Goal: Transaction & Acquisition: Obtain resource

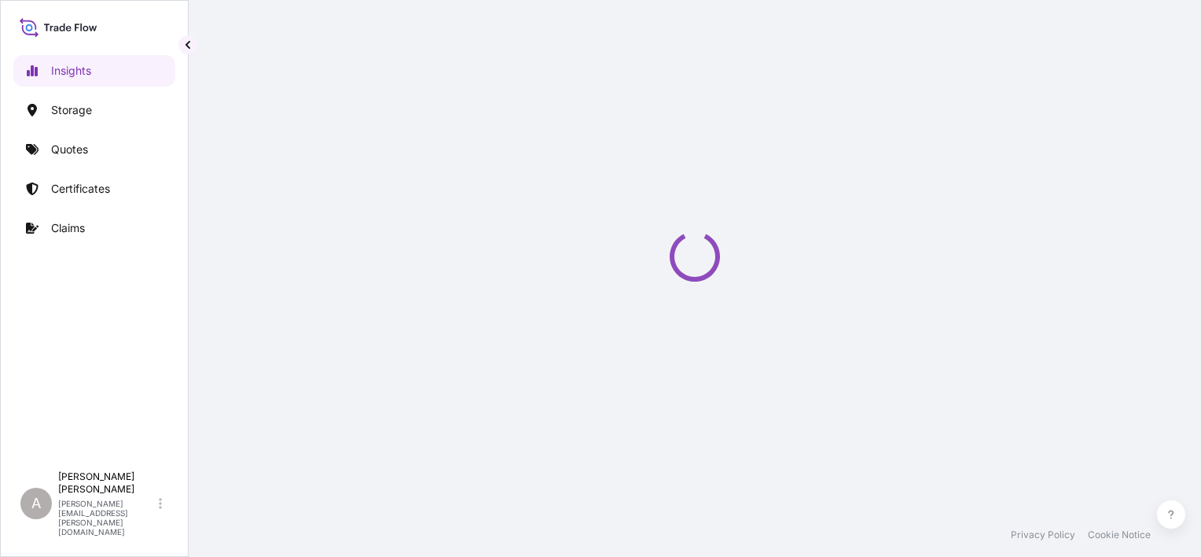
select select "2025"
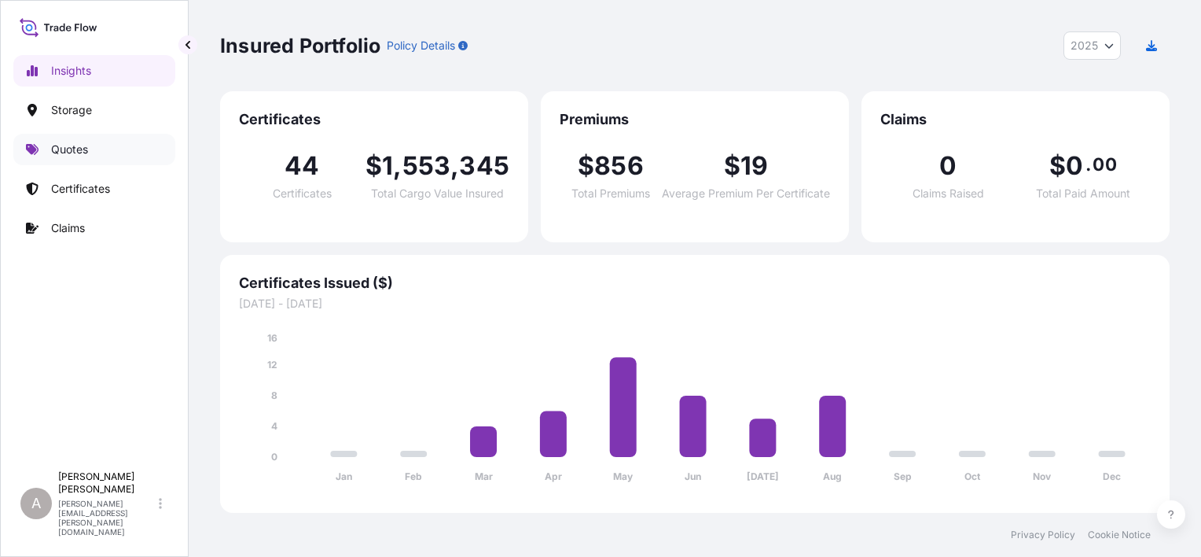
click at [120, 134] on link "Quotes" at bounding box center [94, 149] width 162 height 31
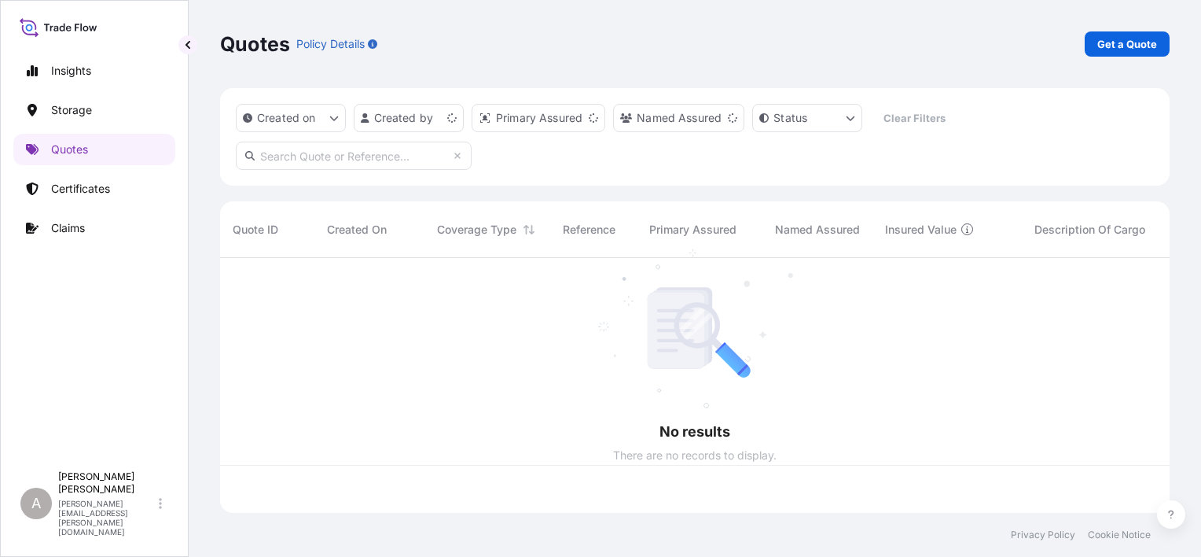
scroll to position [252, 937]
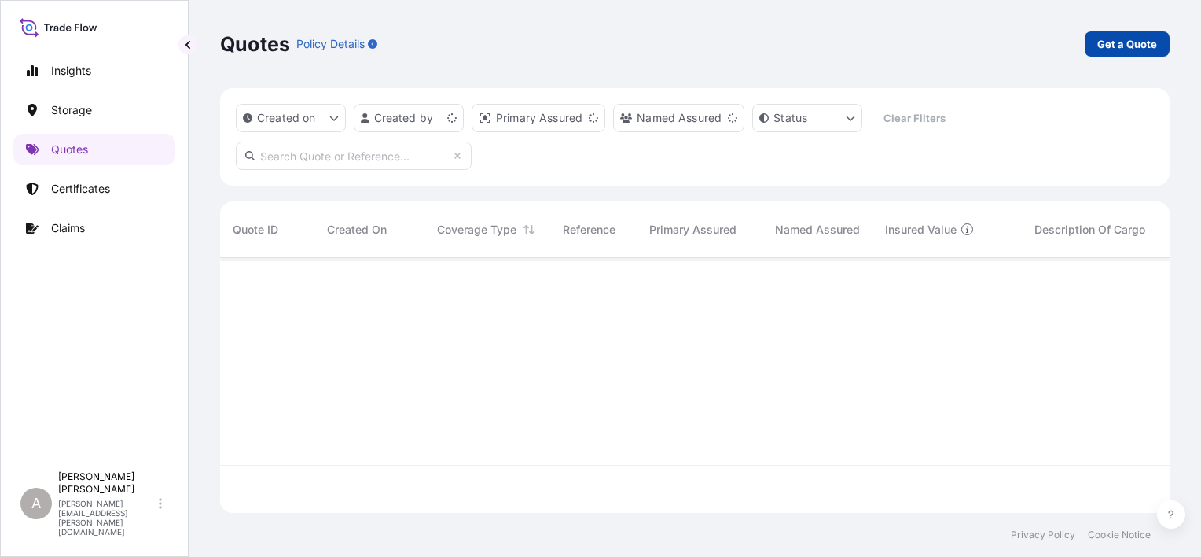
click at [1099, 47] on link "Get a Quote" at bounding box center [1127, 43] width 85 height 25
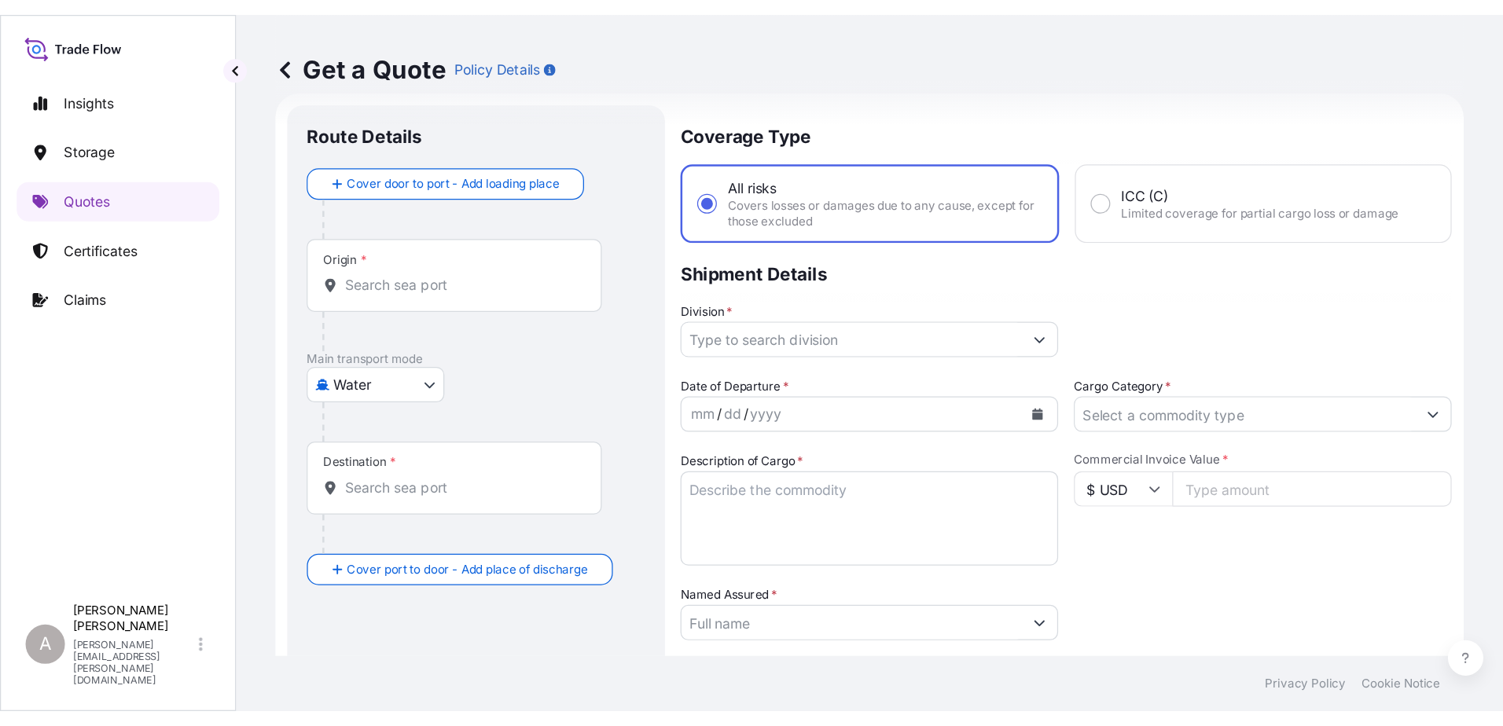
scroll to position [25, 0]
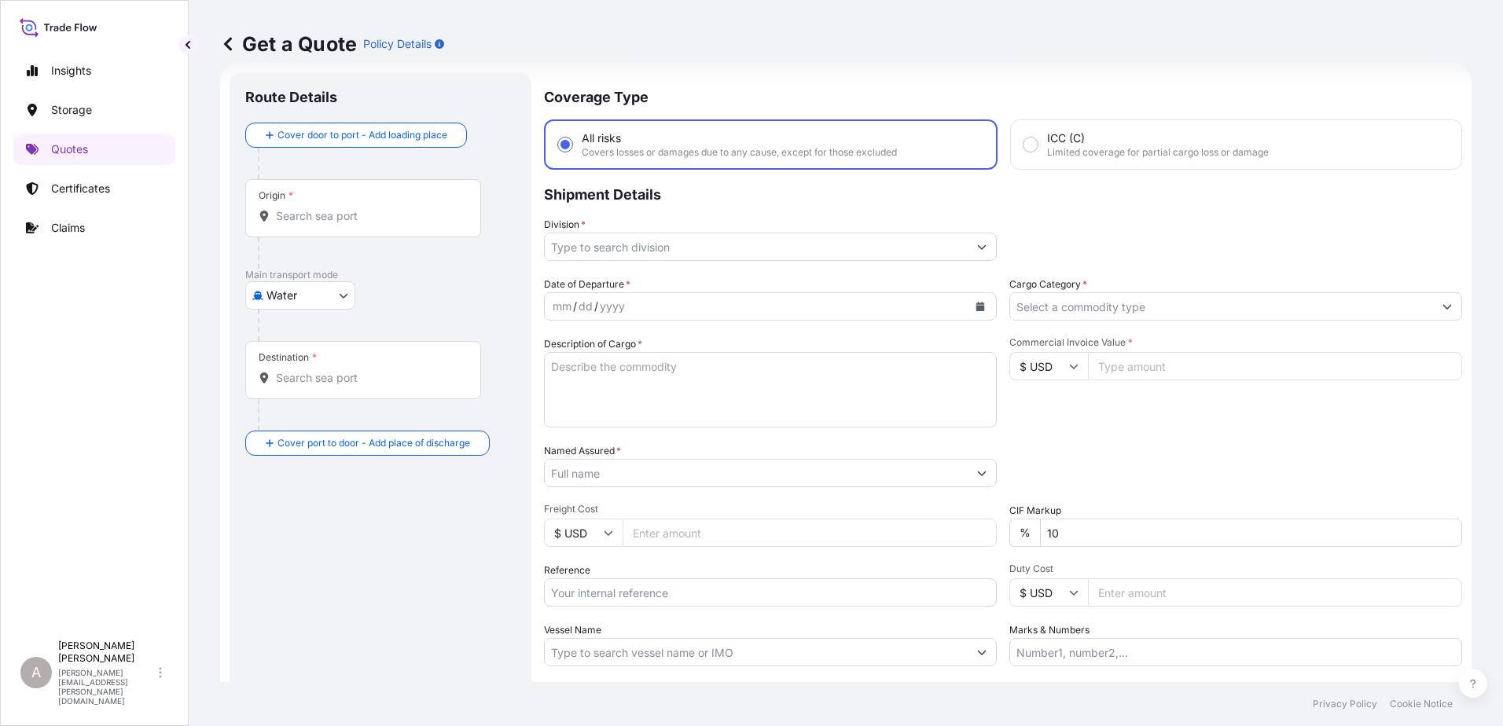
click at [329, 286] on body "Insights Storage Quotes Certificates Claims A [PERSON_NAME] [PERSON_NAME][EMAIL…" at bounding box center [751, 363] width 1503 height 726
click at [331, 384] on div "Inland" at bounding box center [300, 393] width 97 height 28
select select "Inland"
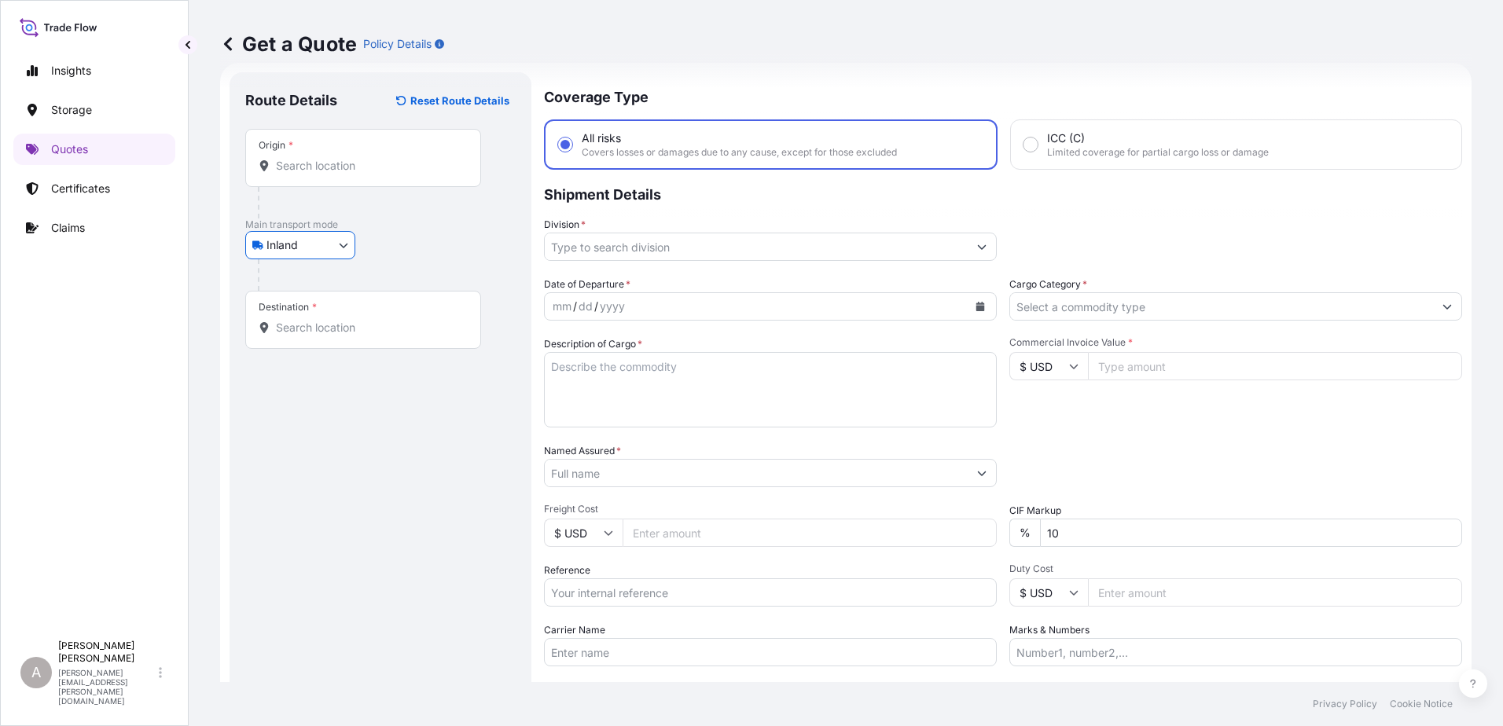
click at [321, 149] on div "Origin *" at bounding box center [363, 158] width 236 height 58
click at [321, 158] on input "Origin *" at bounding box center [369, 166] width 186 height 16
click at [326, 160] on input "Origin * Please select an origin" at bounding box center [369, 166] width 186 height 16
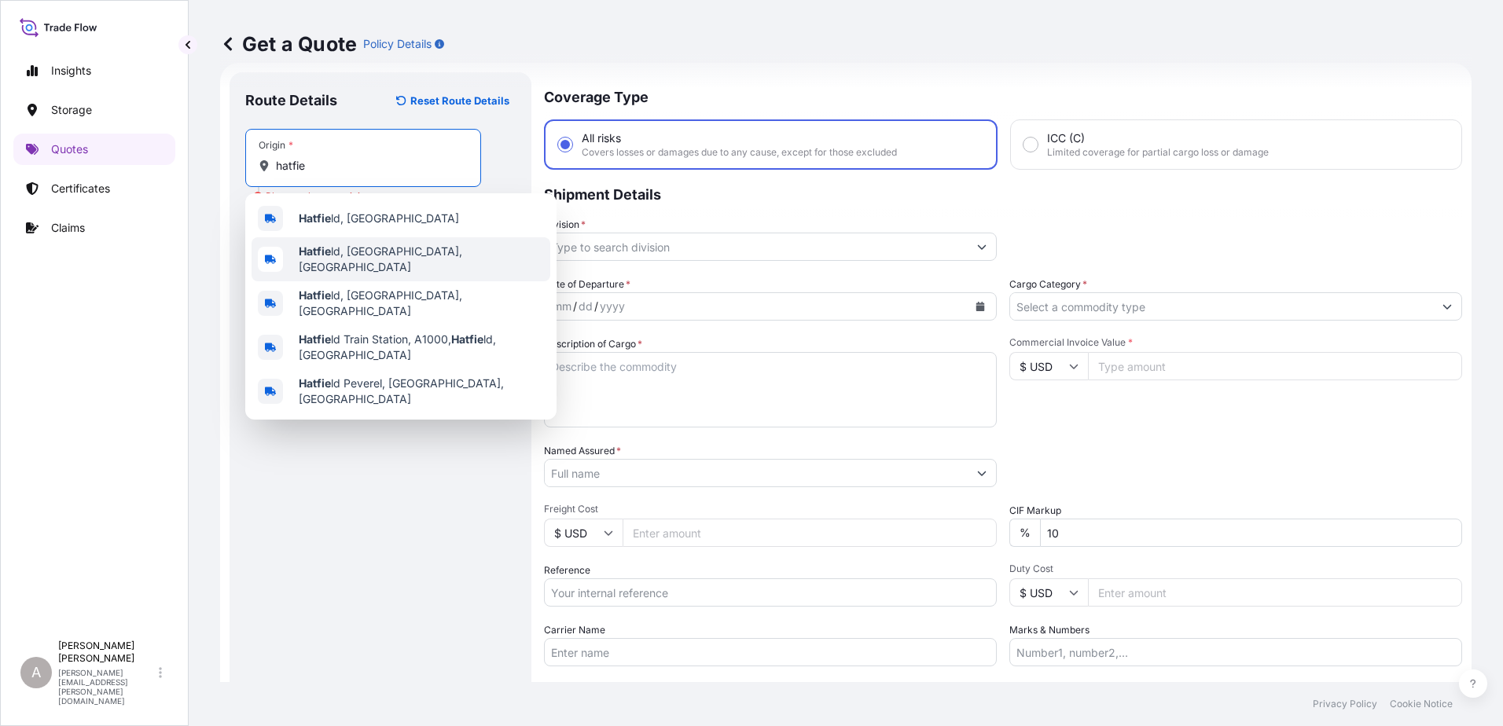
click at [363, 254] on span "Hatfie ld, [GEOGRAPHIC_DATA], [GEOGRAPHIC_DATA]" at bounding box center [421, 259] width 245 height 31
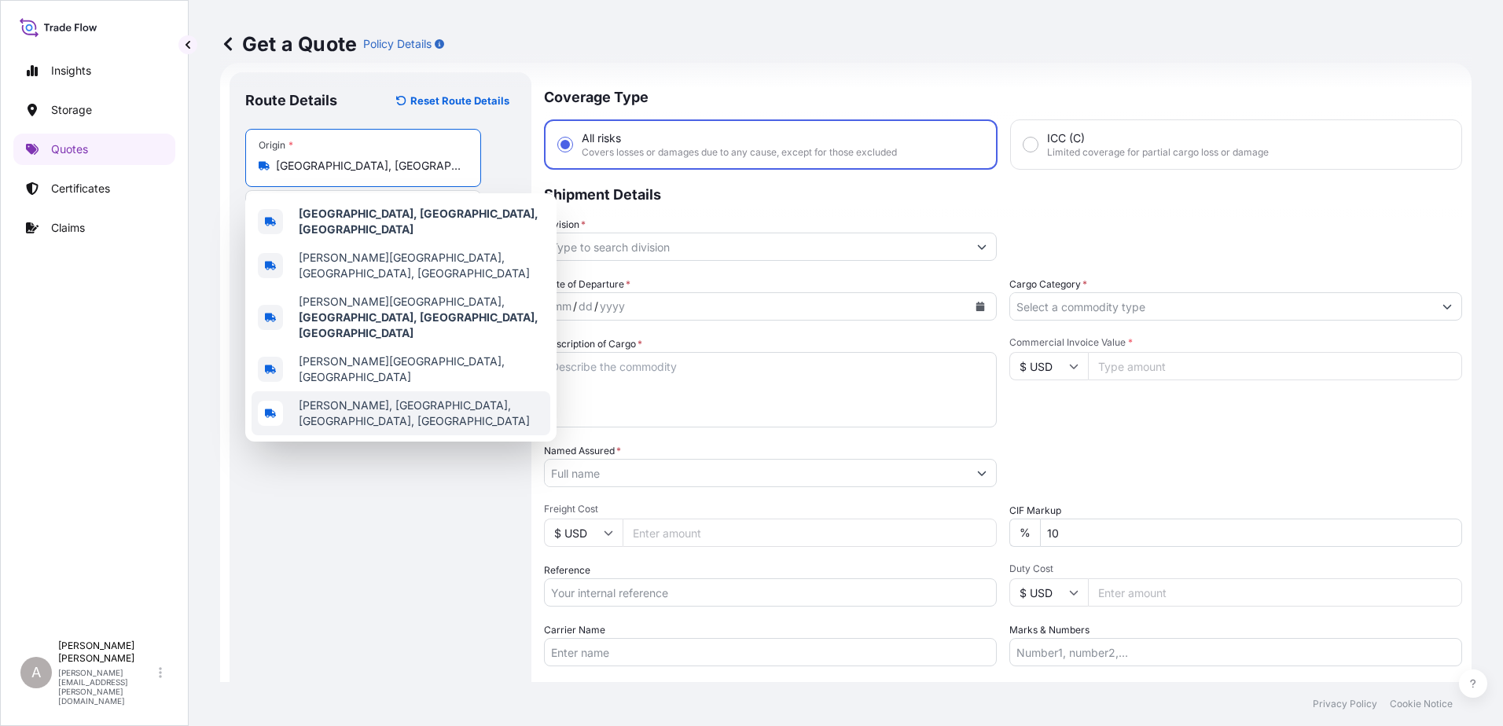
click at [338, 392] on div "[PERSON_NAME], [GEOGRAPHIC_DATA], [GEOGRAPHIC_DATA], [GEOGRAPHIC_DATA]" at bounding box center [401, 414] width 299 height 44
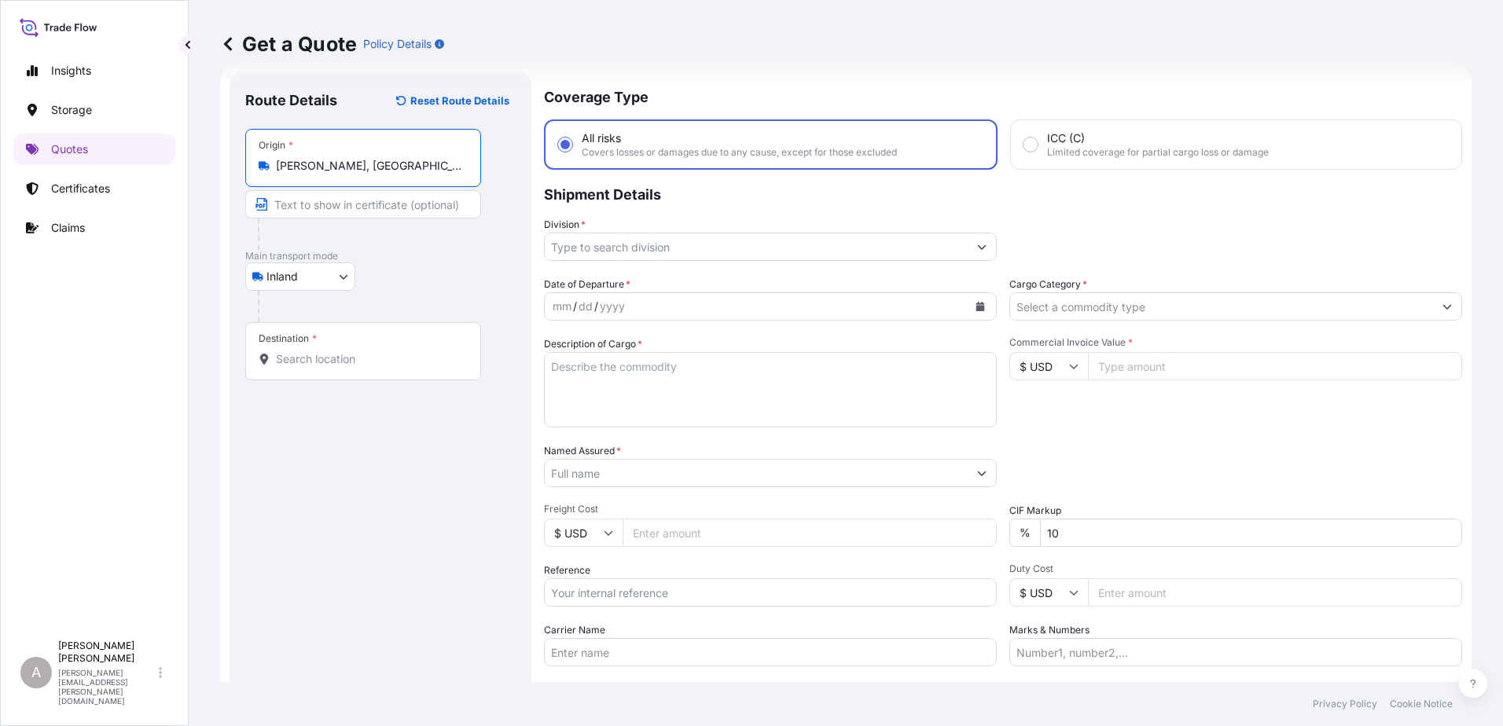
click at [355, 176] on div "Origin * [PERSON_NAME], [GEOGRAPHIC_DATA], [GEOGRAPHIC_DATA], [GEOGRAPHIC_DATA]" at bounding box center [363, 158] width 236 height 58
click at [355, 174] on input "[PERSON_NAME], [GEOGRAPHIC_DATA], [GEOGRAPHIC_DATA], [GEOGRAPHIC_DATA]" at bounding box center [369, 166] width 186 height 16
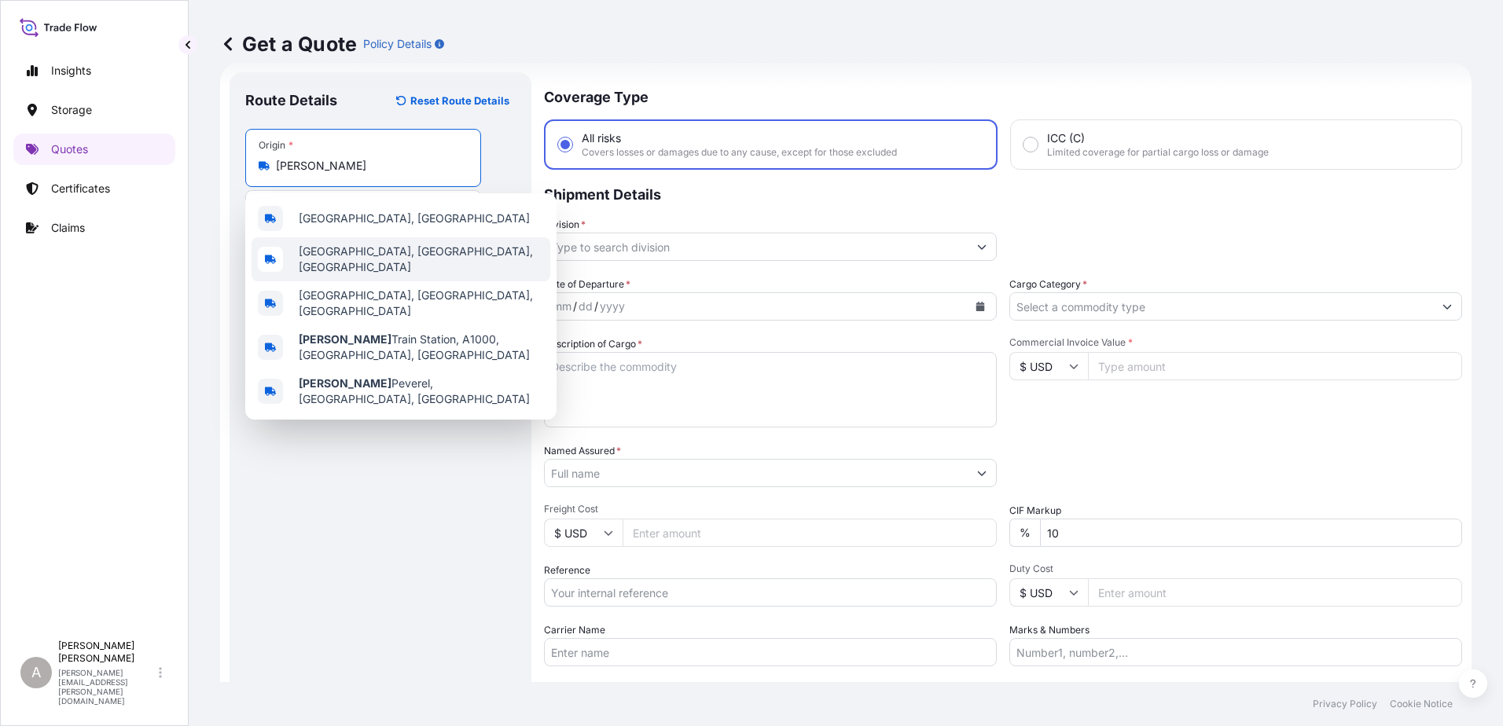
click at [356, 243] on div "[GEOGRAPHIC_DATA], [GEOGRAPHIC_DATA], [GEOGRAPHIC_DATA]" at bounding box center [401, 259] width 299 height 44
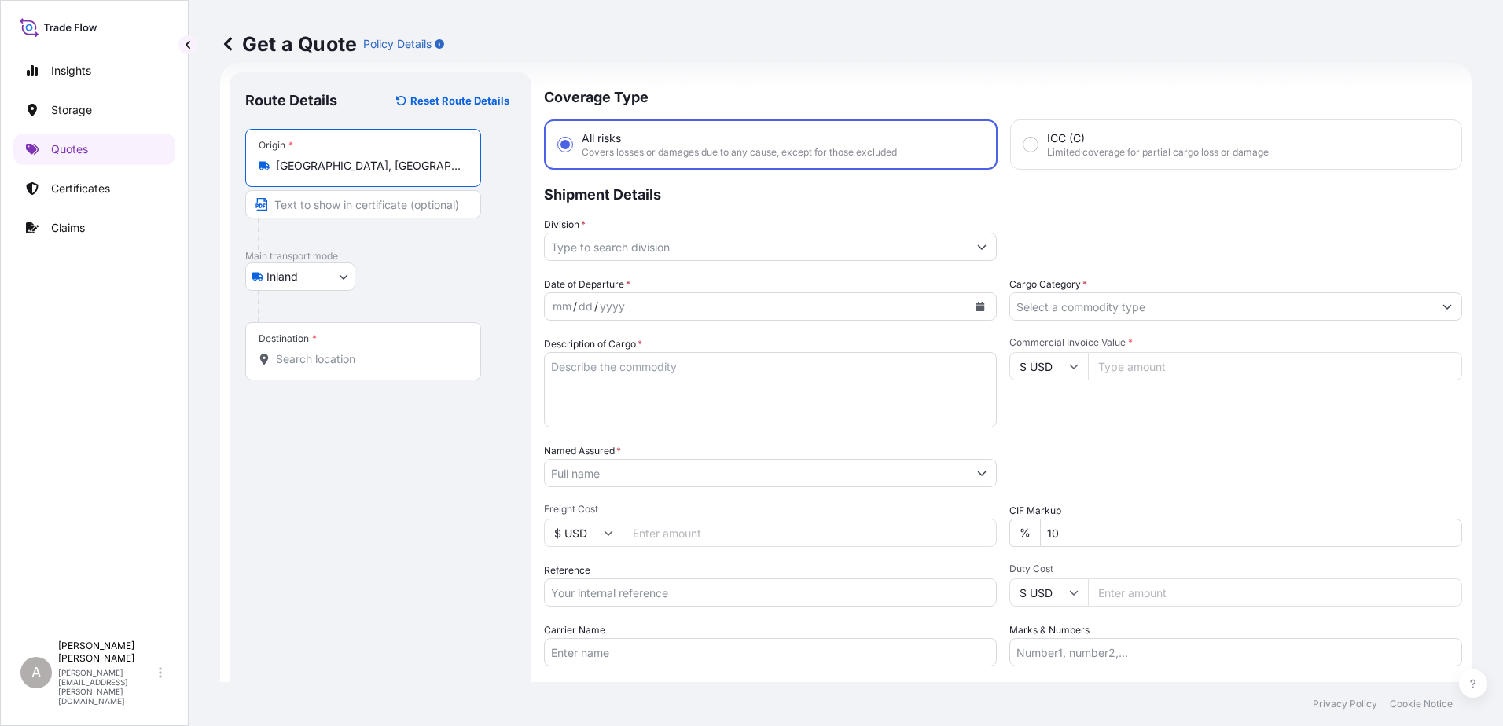
type input "[GEOGRAPHIC_DATA], [GEOGRAPHIC_DATA], [GEOGRAPHIC_DATA]"
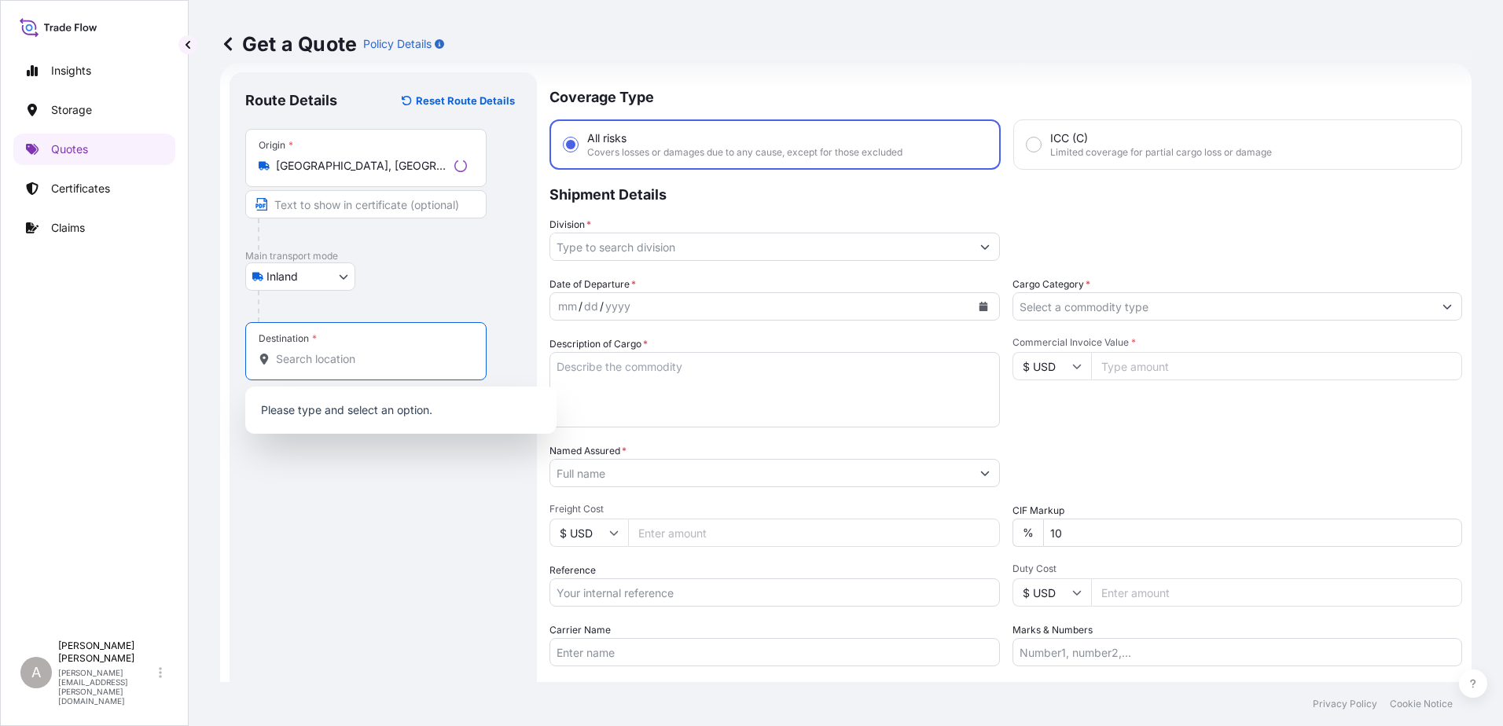
click at [340, 356] on input "Destination *" at bounding box center [371, 359] width 191 height 16
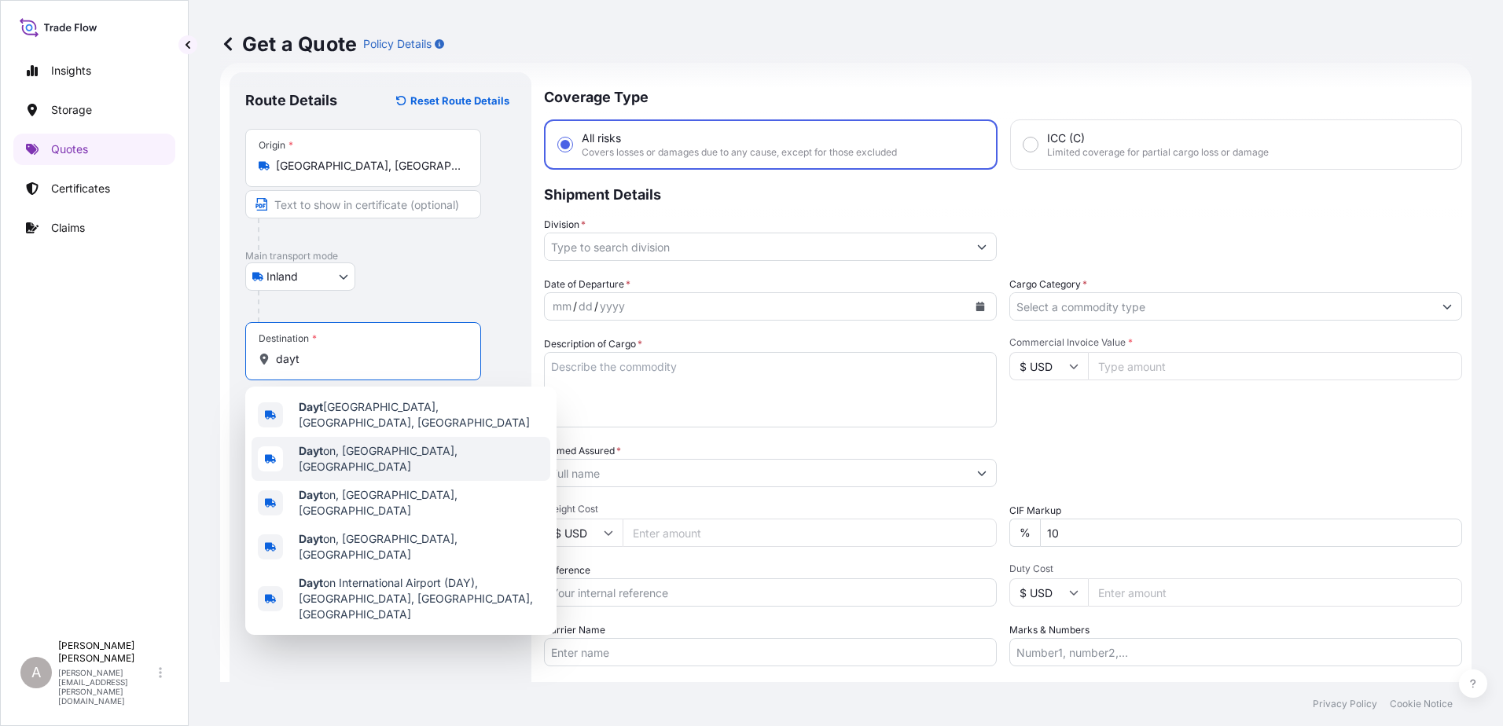
click at [350, 455] on span "Dayt on, [GEOGRAPHIC_DATA], [GEOGRAPHIC_DATA]" at bounding box center [421, 458] width 245 height 31
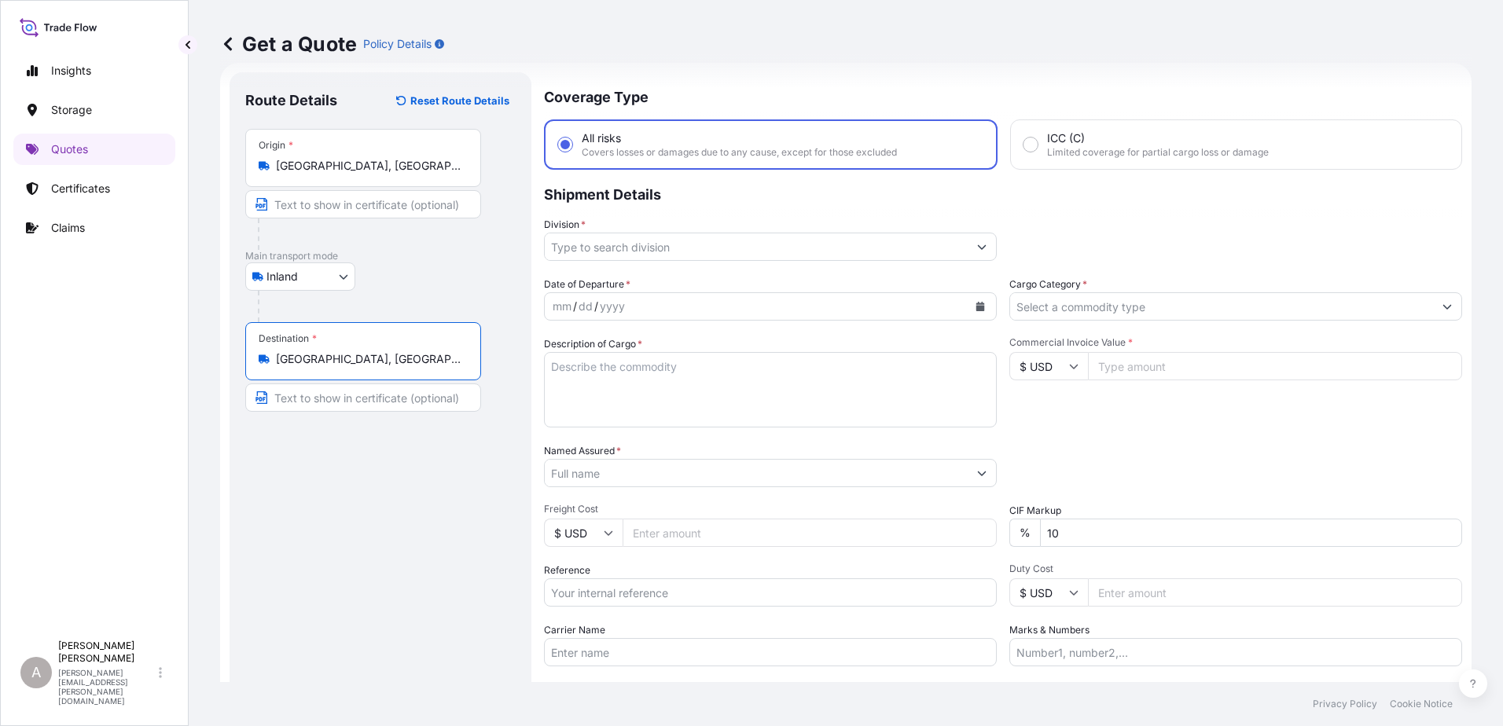
type input "[GEOGRAPHIC_DATA], [GEOGRAPHIC_DATA], [GEOGRAPHIC_DATA]"
click at [351, 556] on div "Route Details Reset Route Details Place of loading Road / [GEOGRAPHIC_DATA] / I…" at bounding box center [380, 428] width 270 height 680
click at [686, 251] on input "Division *" at bounding box center [756, 247] width 423 height 28
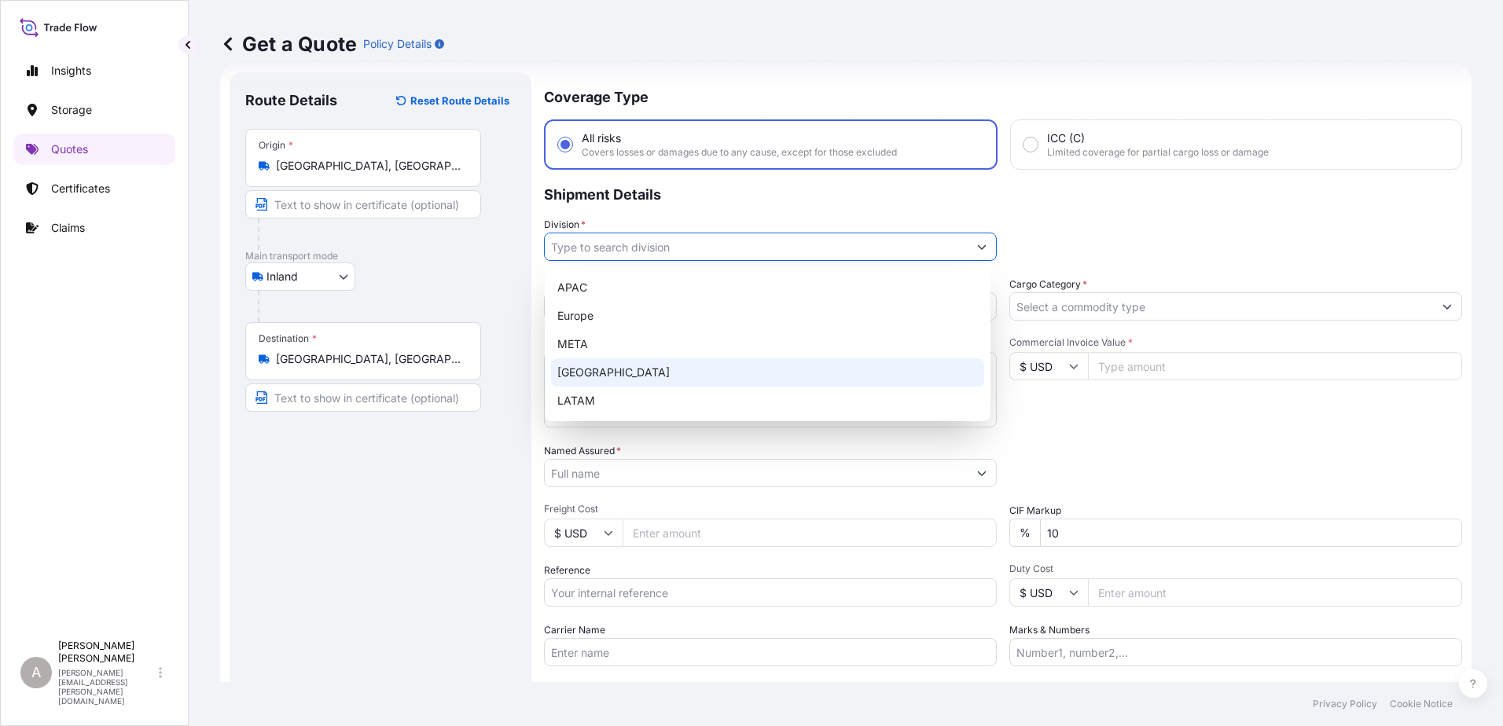
click at [688, 368] on div "[GEOGRAPHIC_DATA]" at bounding box center [767, 373] width 433 height 28
type input "[GEOGRAPHIC_DATA]"
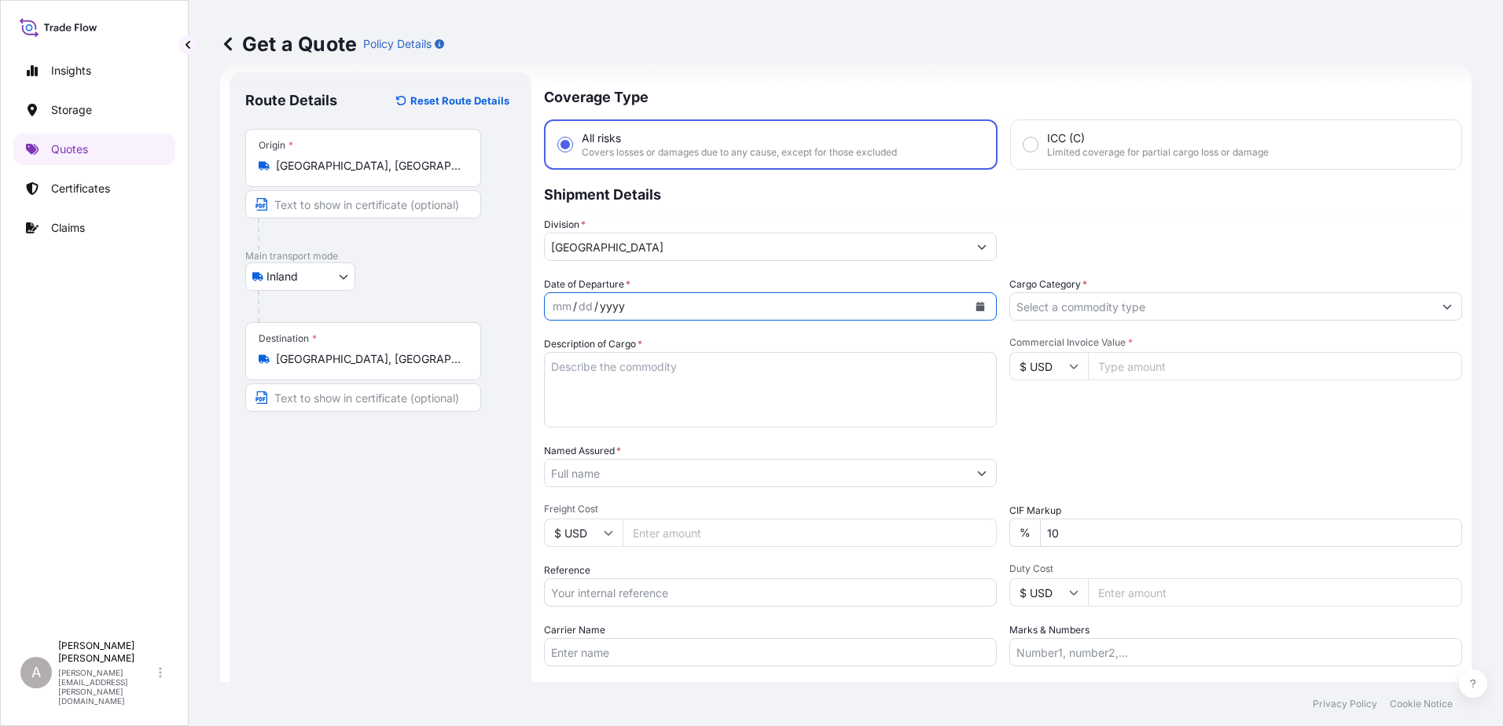
click at [644, 289] on div "Date of Departure * mm / dd / yyyy" at bounding box center [770, 299] width 453 height 44
click at [968, 306] on button "Calendar" at bounding box center [980, 306] width 25 height 25
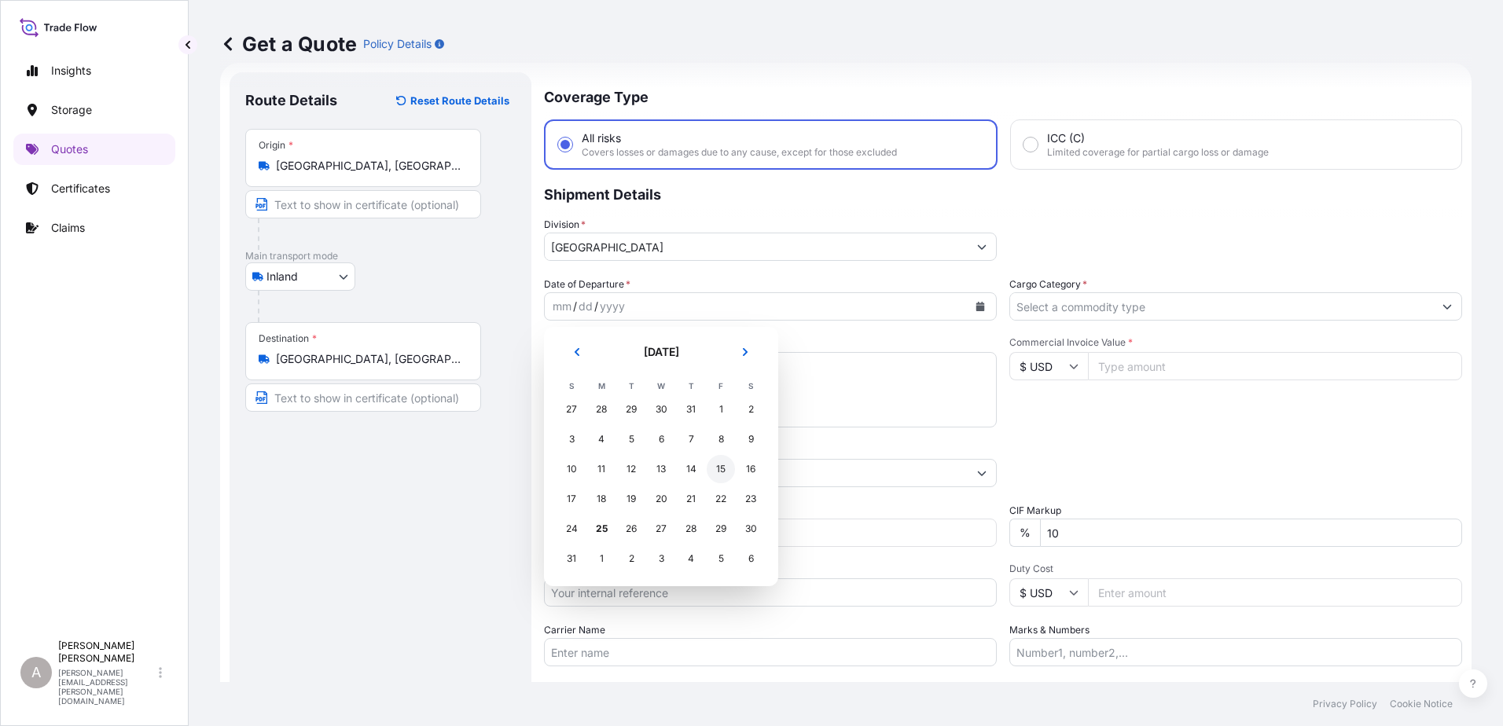
click at [711, 469] on div "15" at bounding box center [721, 469] width 28 height 28
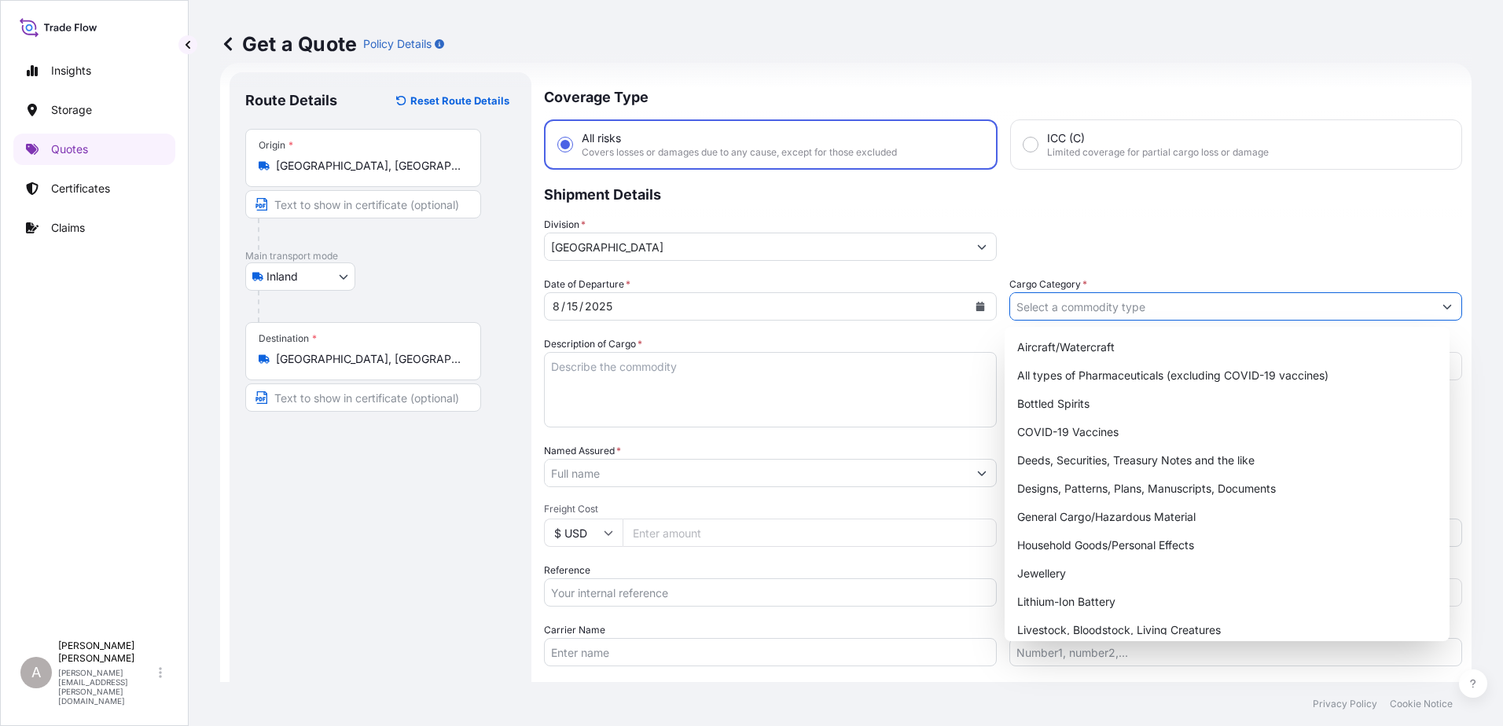
click at [1152, 310] on input "Cargo Category *" at bounding box center [1221, 306] width 423 height 28
click at [1115, 517] on div "General Cargo/Hazardous Material" at bounding box center [1227, 517] width 433 height 28
type input "General Cargo/Hazardous Material"
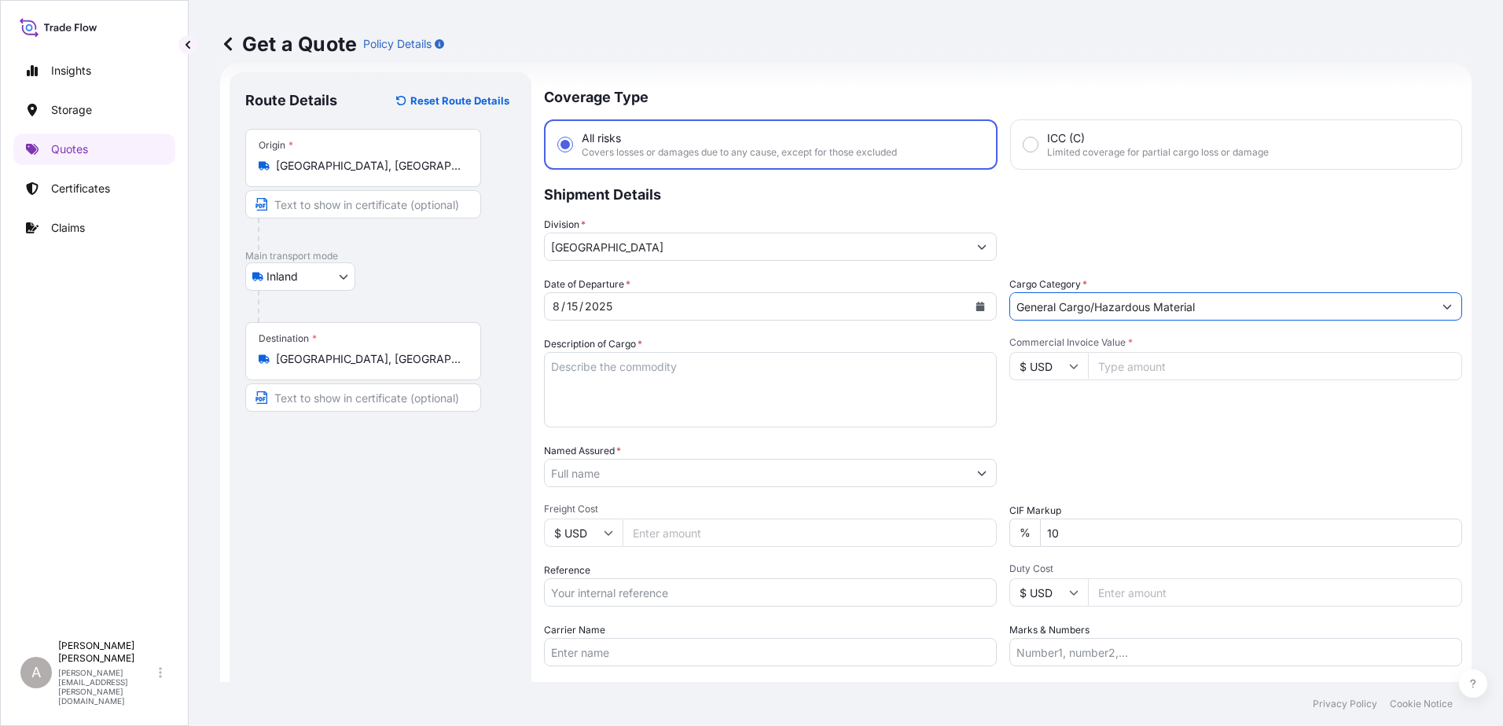
click at [697, 400] on textarea "Description of Cargo *" at bounding box center [770, 389] width 453 height 75
click at [631, 355] on textarea "Description of Cargo *" at bounding box center [770, 389] width 453 height 75
paste textarea "STEEL TJS FLANGE NUTS 353"
click at [700, 371] on textarea "STEEL TJS FLANGE NUTS 353" at bounding box center [770, 389] width 453 height 75
type textarea "STEEL TJS FLANGE NUTS 353"
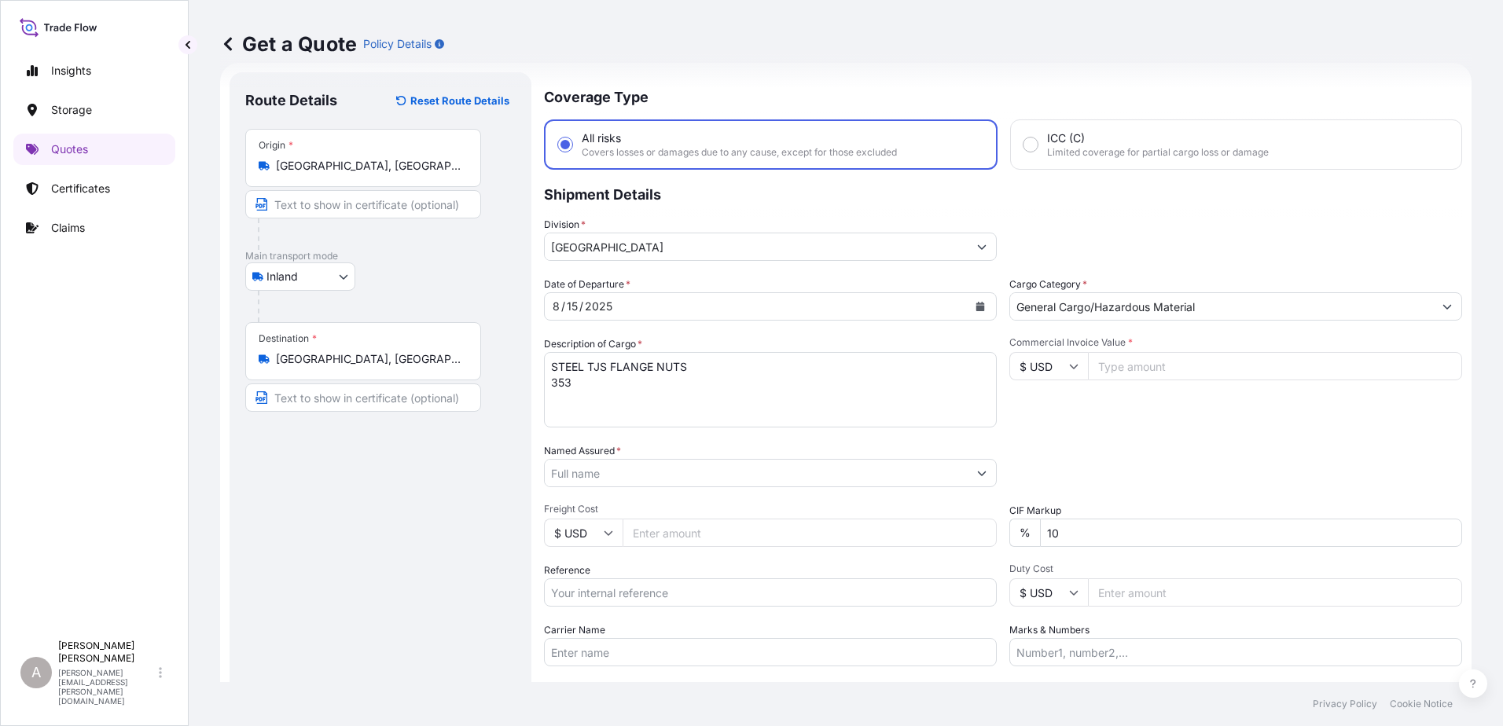
click at [1116, 370] on input "Commercial Invoice Value *" at bounding box center [1275, 366] width 374 height 28
paste input "13420.00"
type input "13420.00"
click at [1160, 447] on div "Packing Category Type to search a container mode Please select a primary mode o…" at bounding box center [1235, 465] width 453 height 44
click at [822, 487] on div at bounding box center [770, 473] width 453 height 28
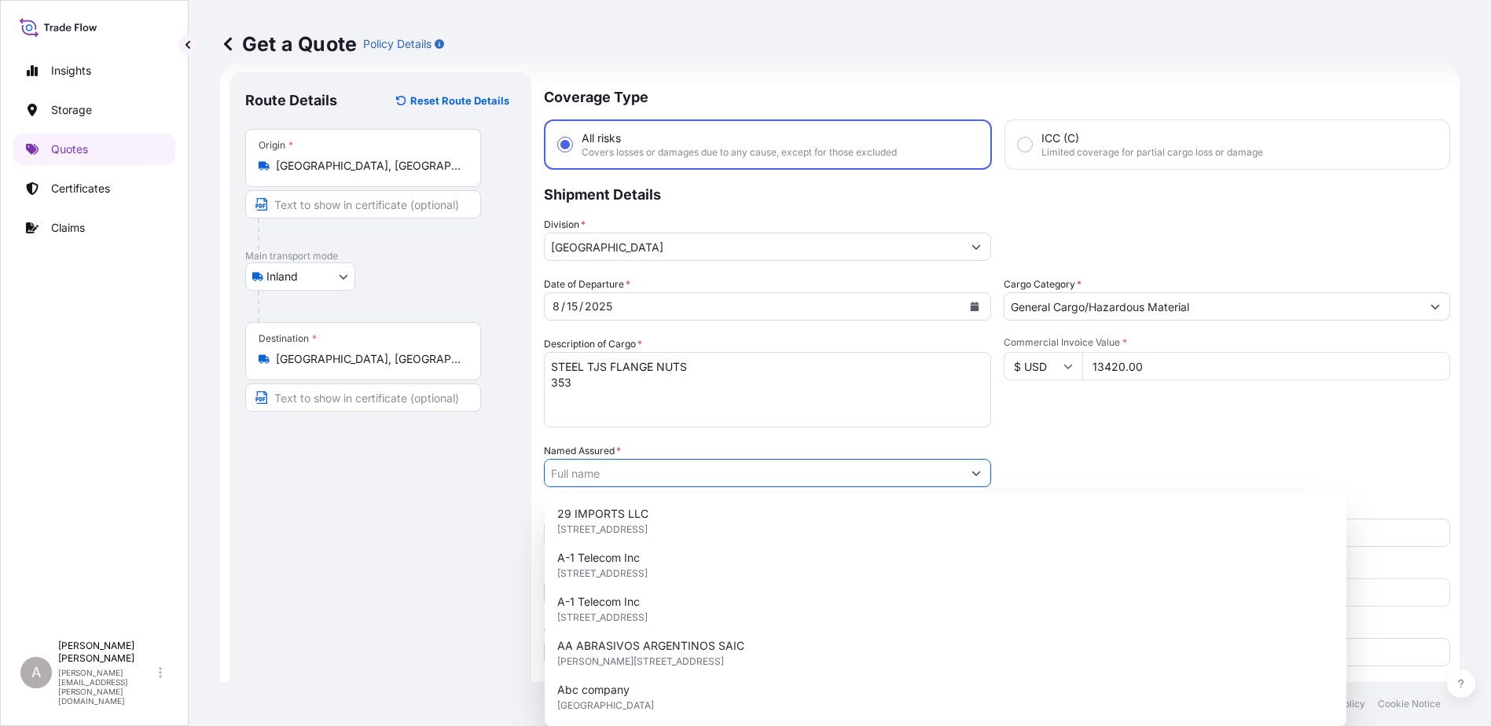
click at [818, 476] on input "Named Assured *" at bounding box center [753, 473] width 417 height 28
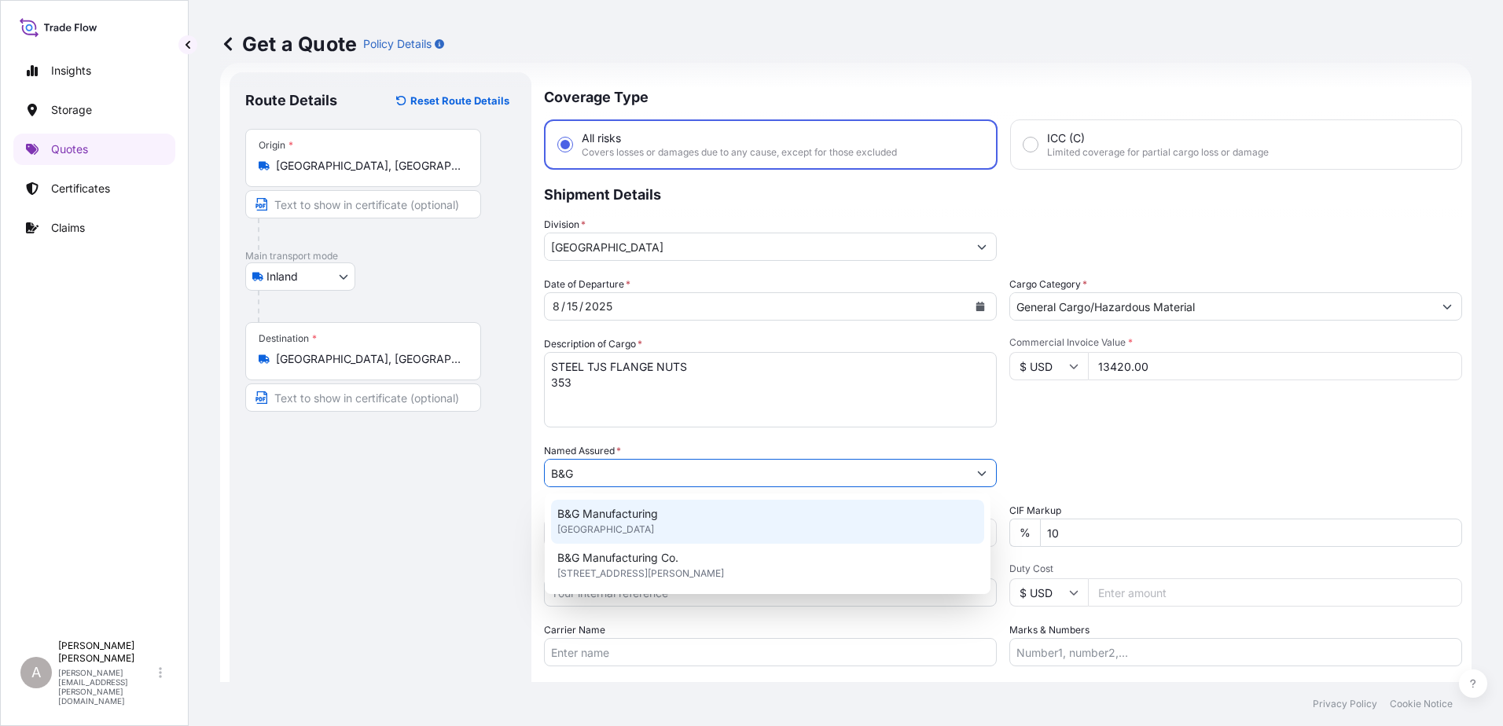
click at [730, 532] on div "B&G Manufacturing [GEOGRAPHIC_DATA]" at bounding box center [767, 522] width 433 height 44
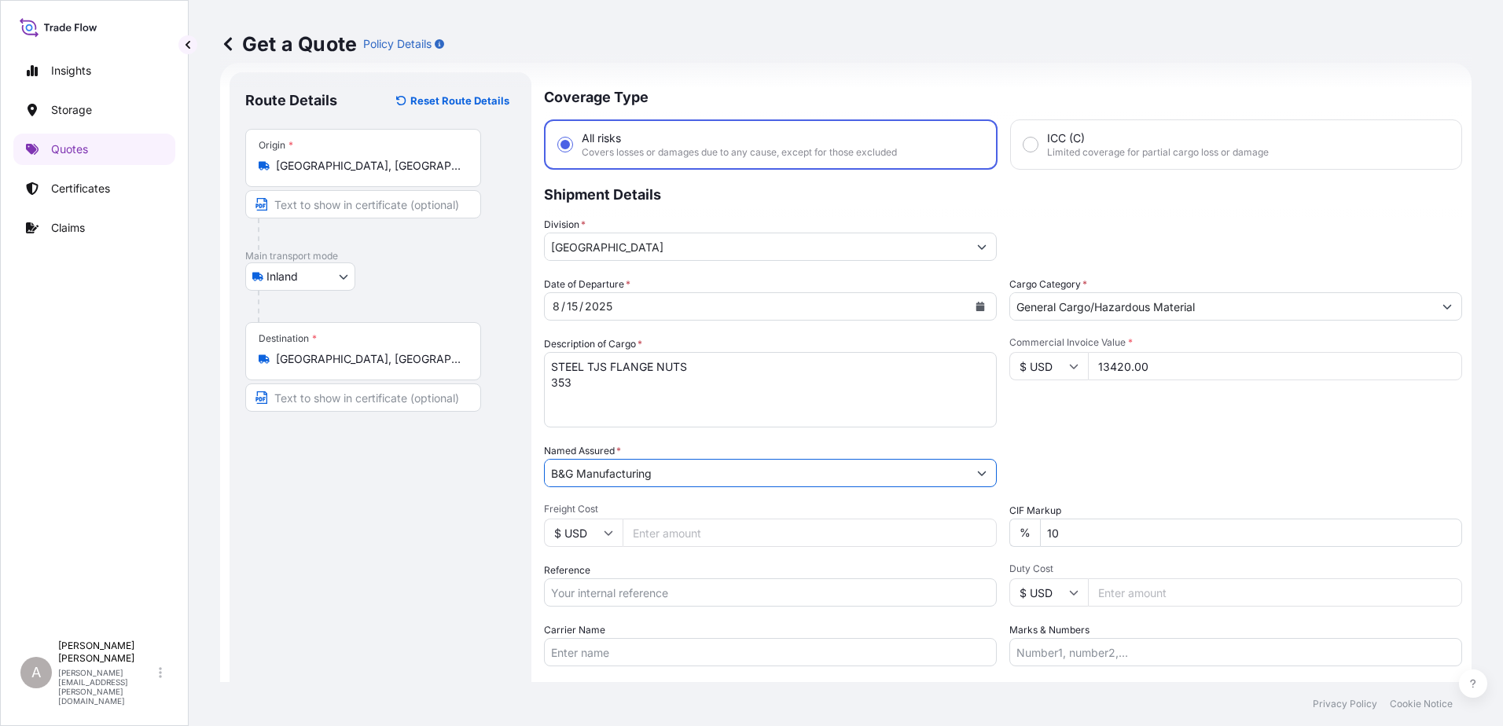
click at [717, 473] on input "B&G Manufacturing" at bounding box center [756, 473] width 423 height 28
drag, startPoint x: 836, startPoint y: 476, endPoint x: 998, endPoint y: 504, distance: 164.4
click at [838, 476] on input "B&G Manufacturing" at bounding box center [756, 473] width 423 height 28
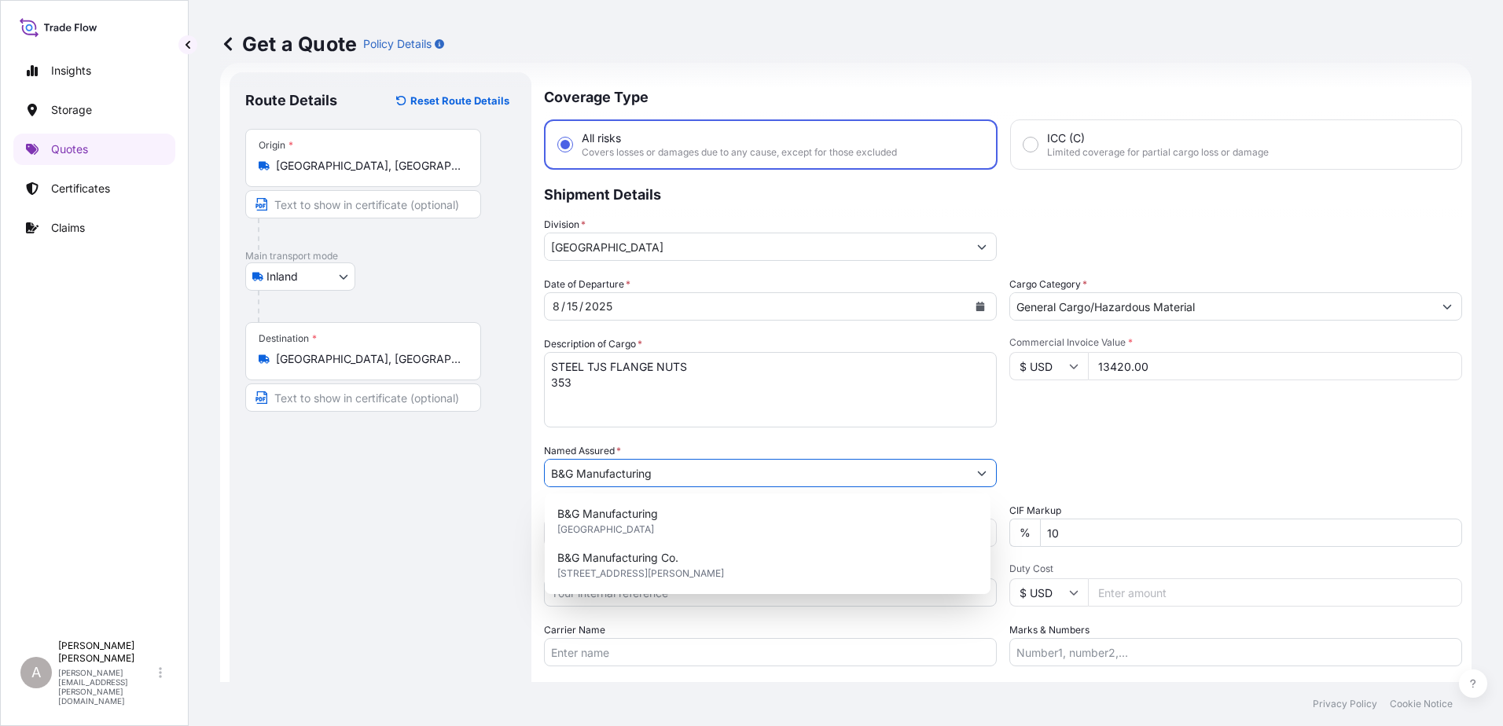
click at [977, 470] on icon "Show suggestions" at bounding box center [981, 473] width 9 height 9
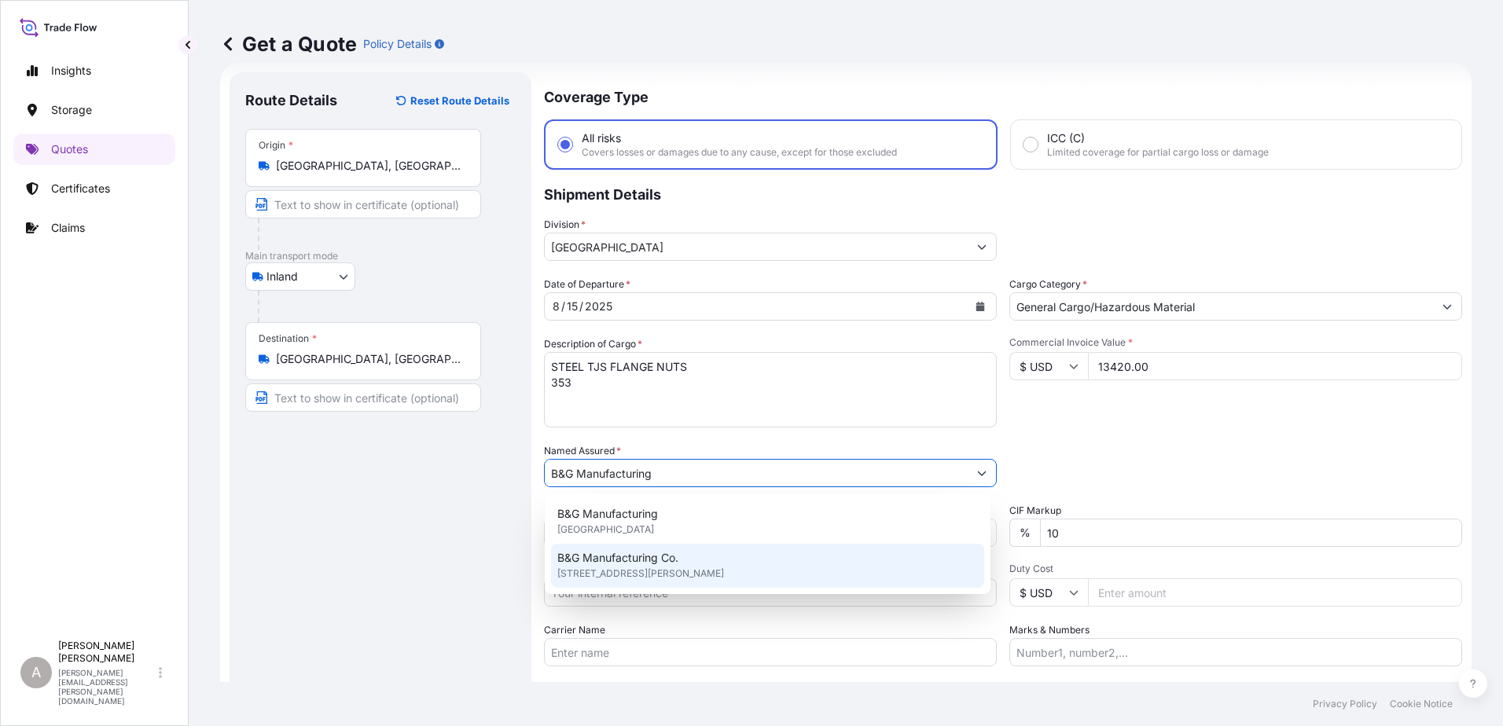
click at [912, 556] on div "B&G Manufacturing Co. [STREET_ADDRESS][PERSON_NAME]" at bounding box center [767, 566] width 433 height 44
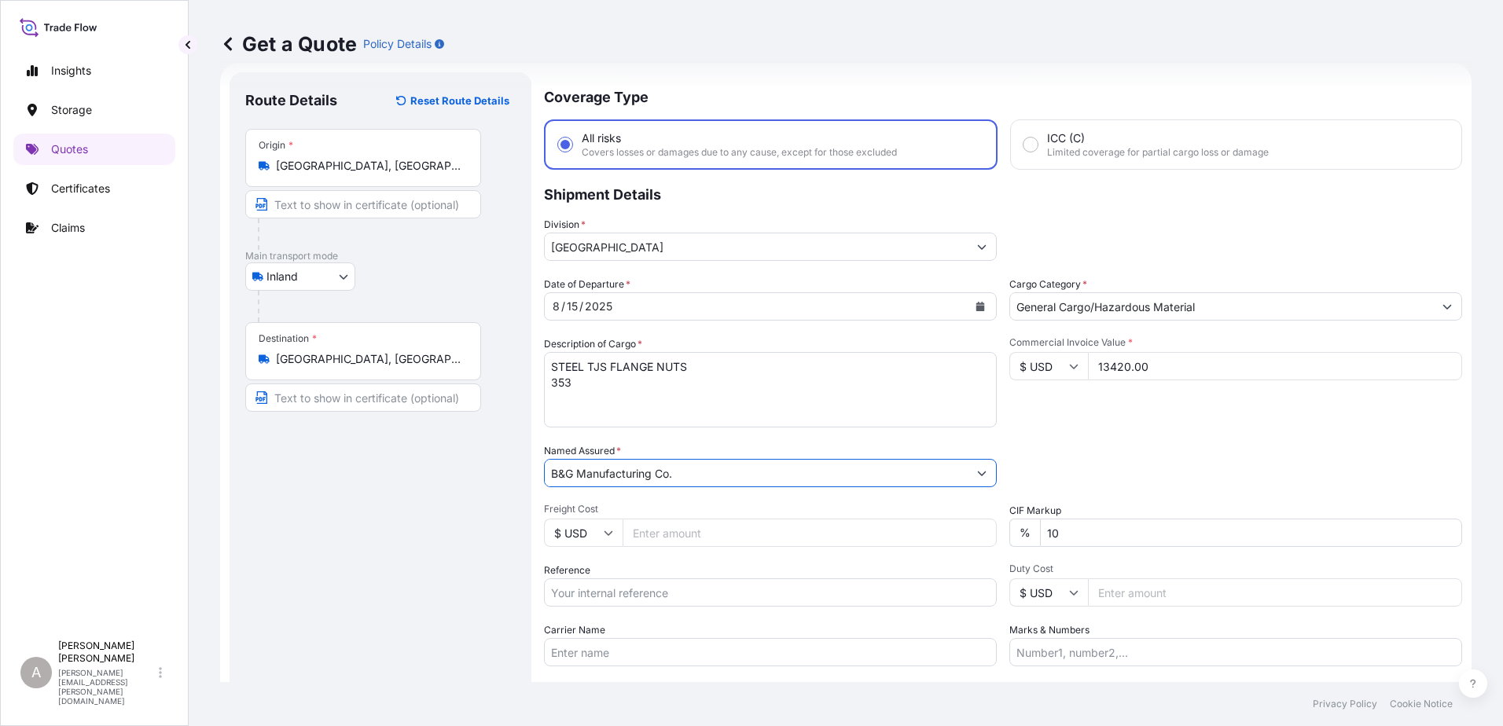
type input "B&G Manufacturing Co."
click at [1120, 462] on div "Packing Category Type to search a container mode Please select a primary mode o…" at bounding box center [1235, 465] width 453 height 44
click at [771, 531] on input "Freight Cost" at bounding box center [810, 533] width 374 height 28
drag, startPoint x: 1064, startPoint y: 528, endPoint x: 988, endPoint y: 553, distance: 79.6
click at [988, 553] on div "Date of Departure * [DATE] Cargo Category * General Cargo/Hazardous Material De…" at bounding box center [1003, 472] width 918 height 390
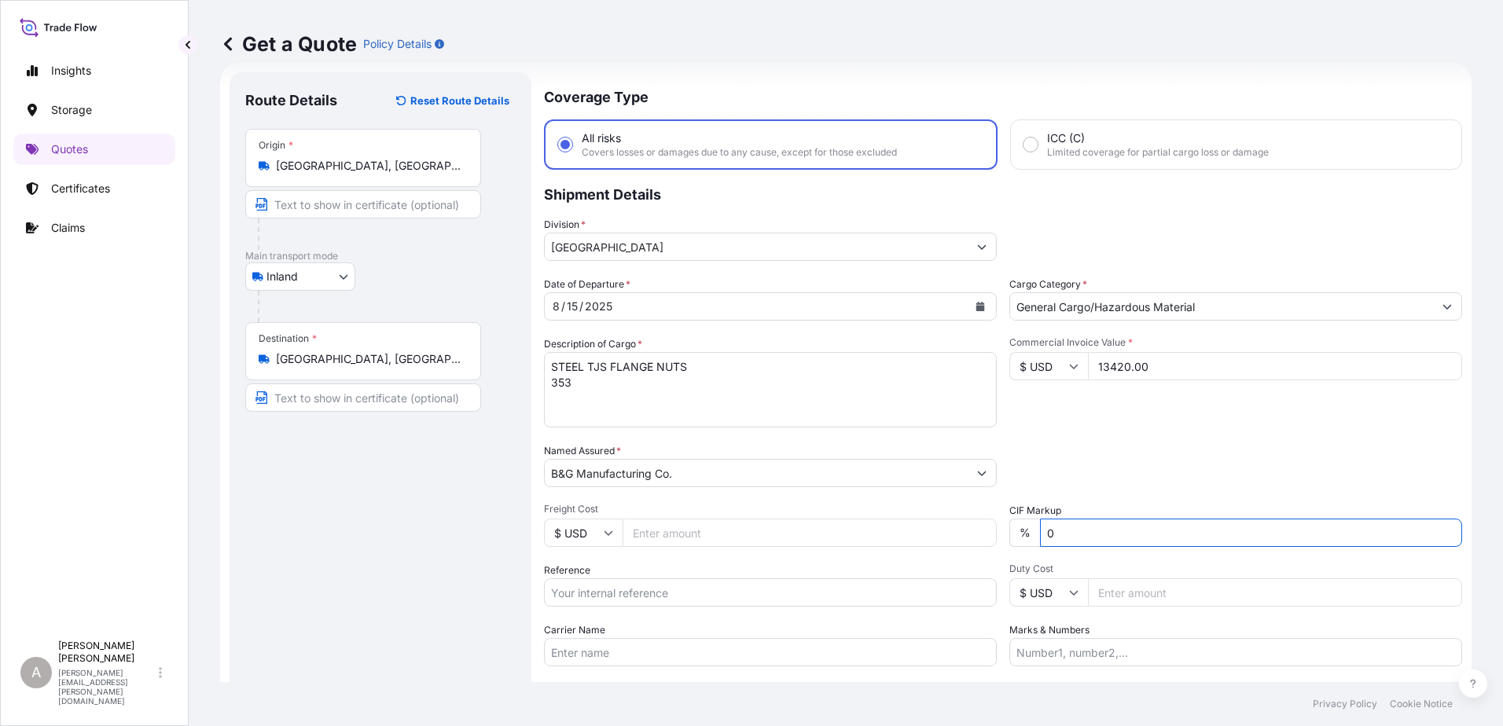
type input "0"
click at [1157, 471] on div "Packing Category Type to search a container mode Please select a primary mode o…" at bounding box center [1235, 465] width 453 height 44
click at [630, 556] on input "Reference" at bounding box center [770, 593] width 453 height 28
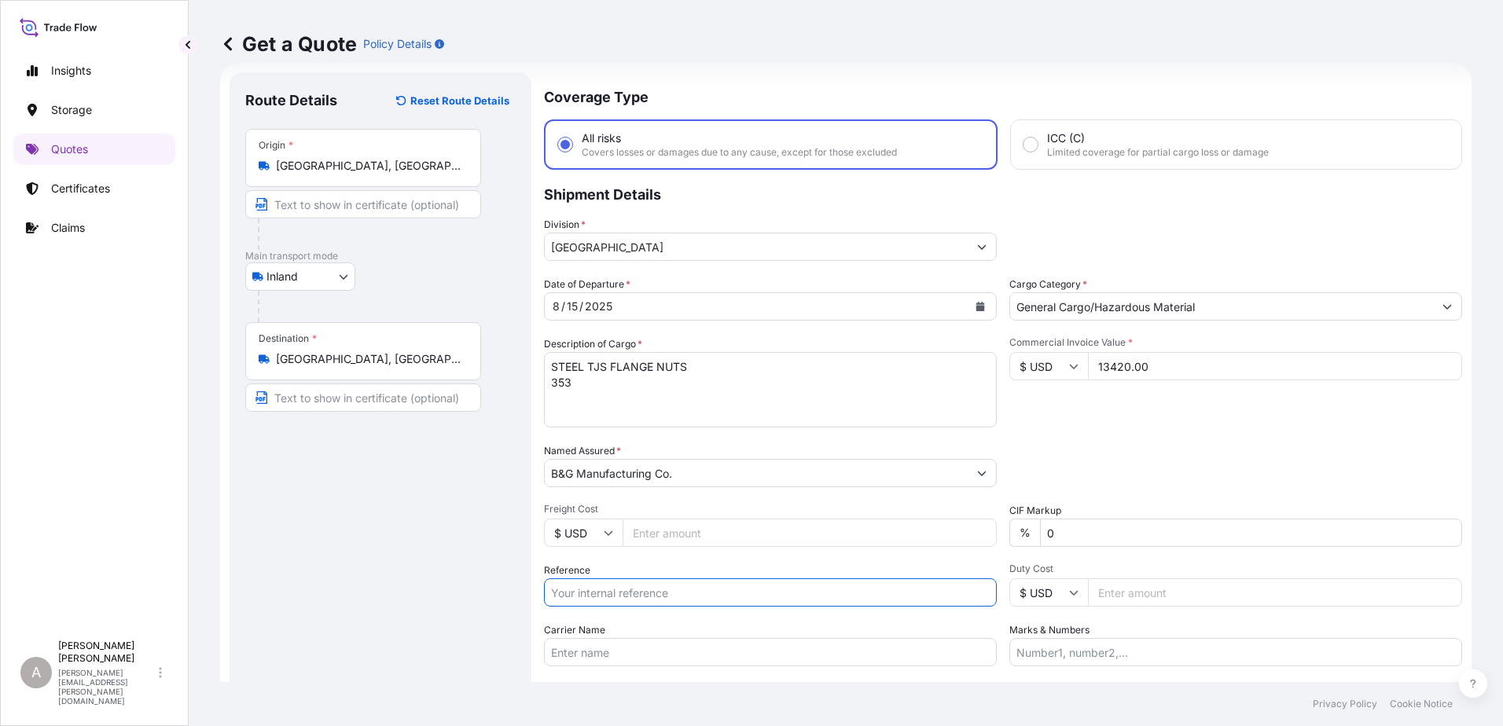
click at [616, 556] on input "Reference" at bounding box center [770, 593] width 453 height 28
paste input "80805268"
type input "80805268"
click at [724, 556] on input "Carrier Name" at bounding box center [770, 652] width 453 height 28
click at [726, 556] on input "Carrier Name" at bounding box center [770, 652] width 453 height 28
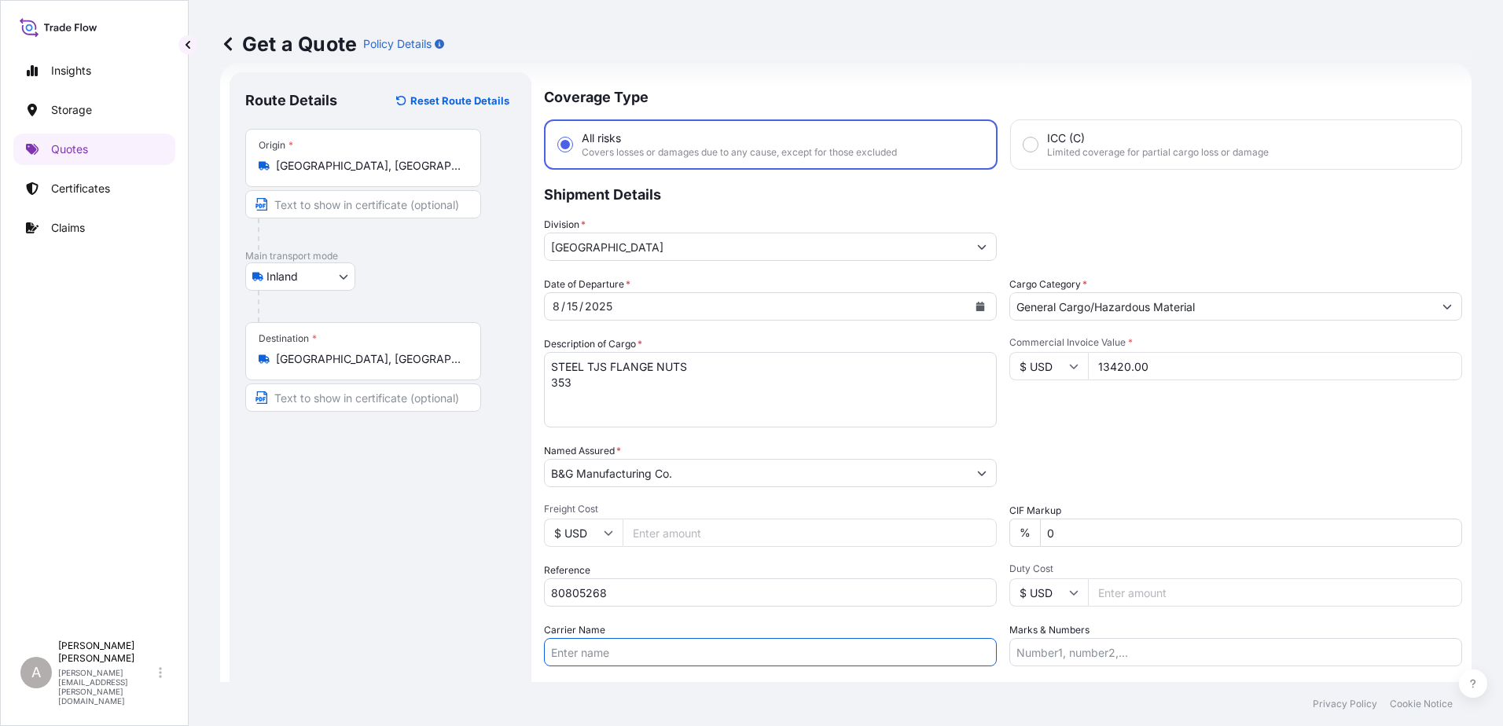
paste input "[PERSON_NAME] Trucking"
type input "[PERSON_NAME] Trucking"
click at [1201, 476] on div "Packing Category Type to search a container mode Please select a primary mode o…" at bounding box center [1235, 465] width 453 height 44
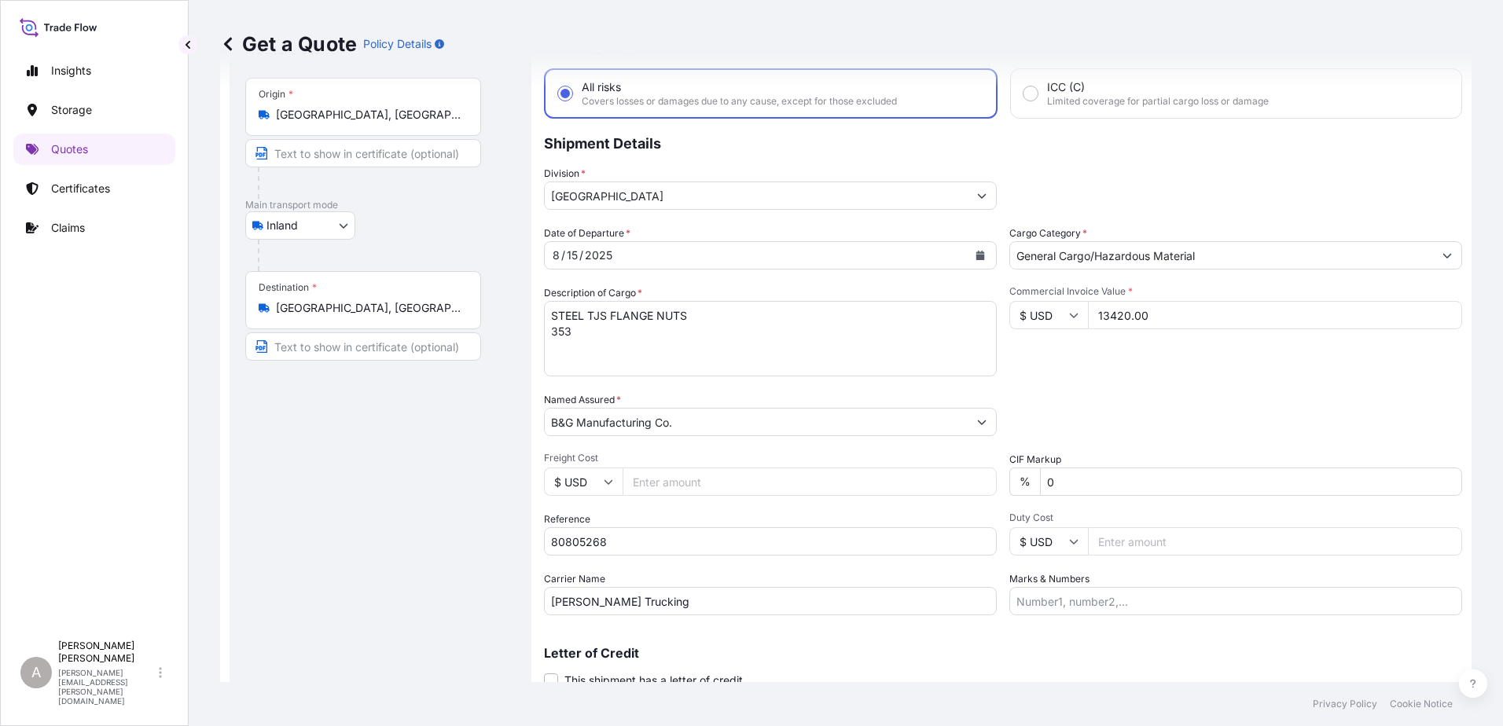
scroll to position [136, 0]
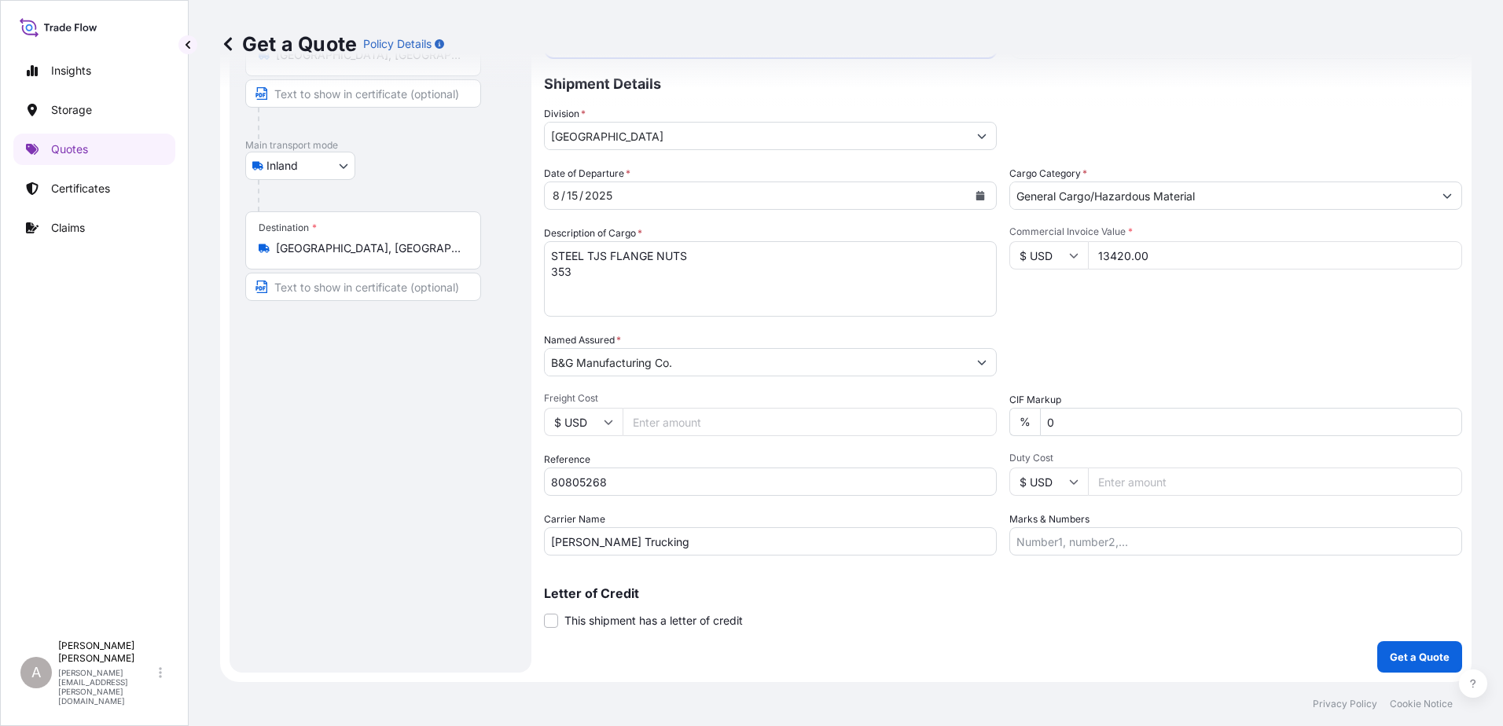
click at [1201, 556] on p "Get a Quote" at bounding box center [1420, 657] width 60 height 16
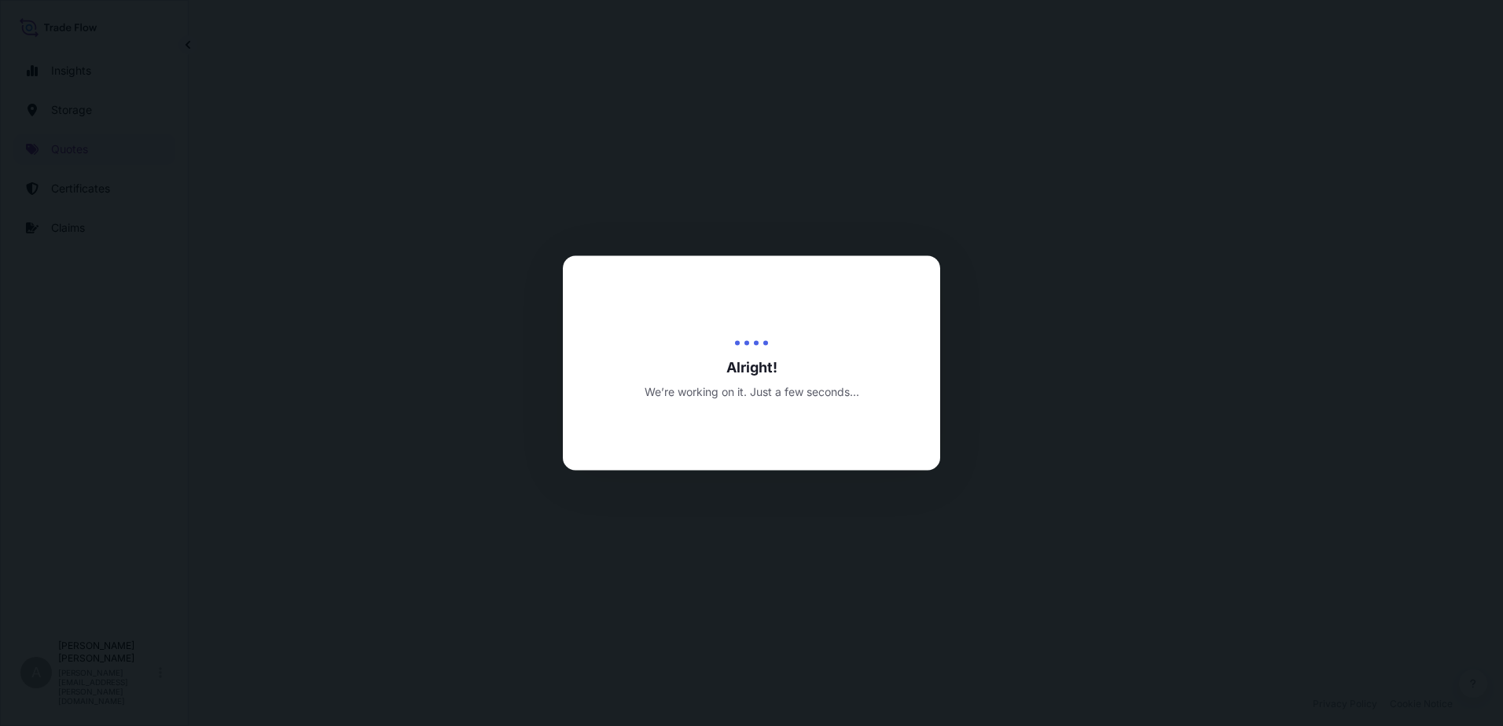
select select "Inland"
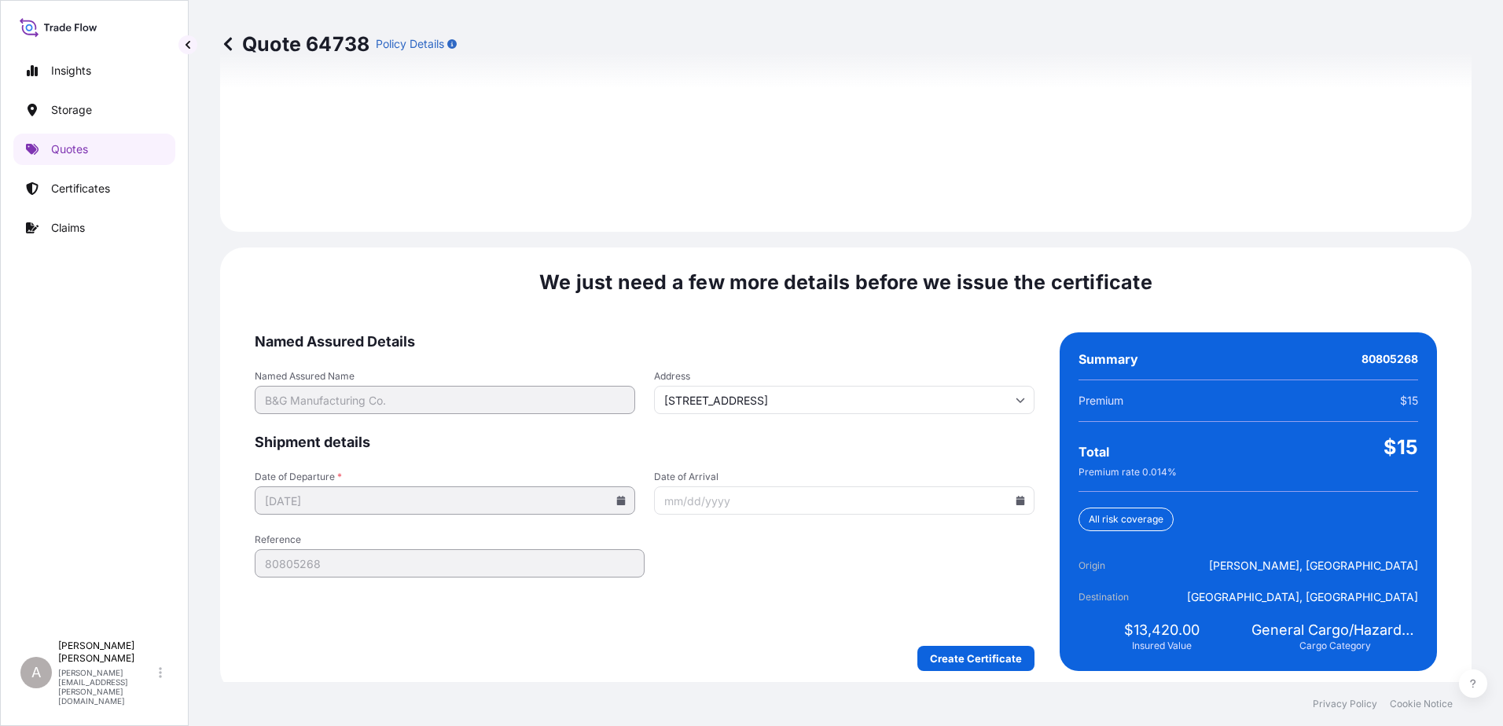
scroll to position [2238, 0]
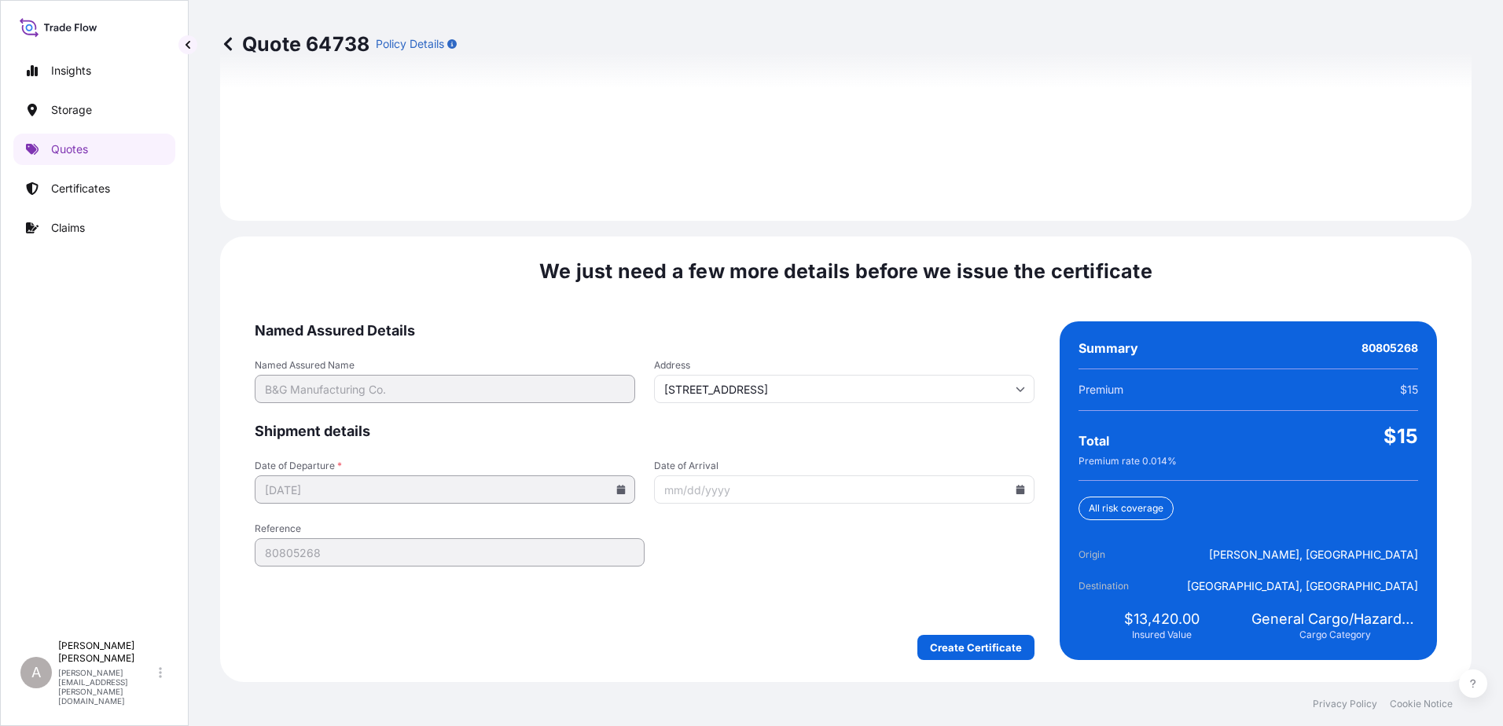
click at [936, 556] on form "Named Assured Details Named Assured Name B&G Manufacturing Co. Address [STREET_…" at bounding box center [645, 491] width 780 height 339
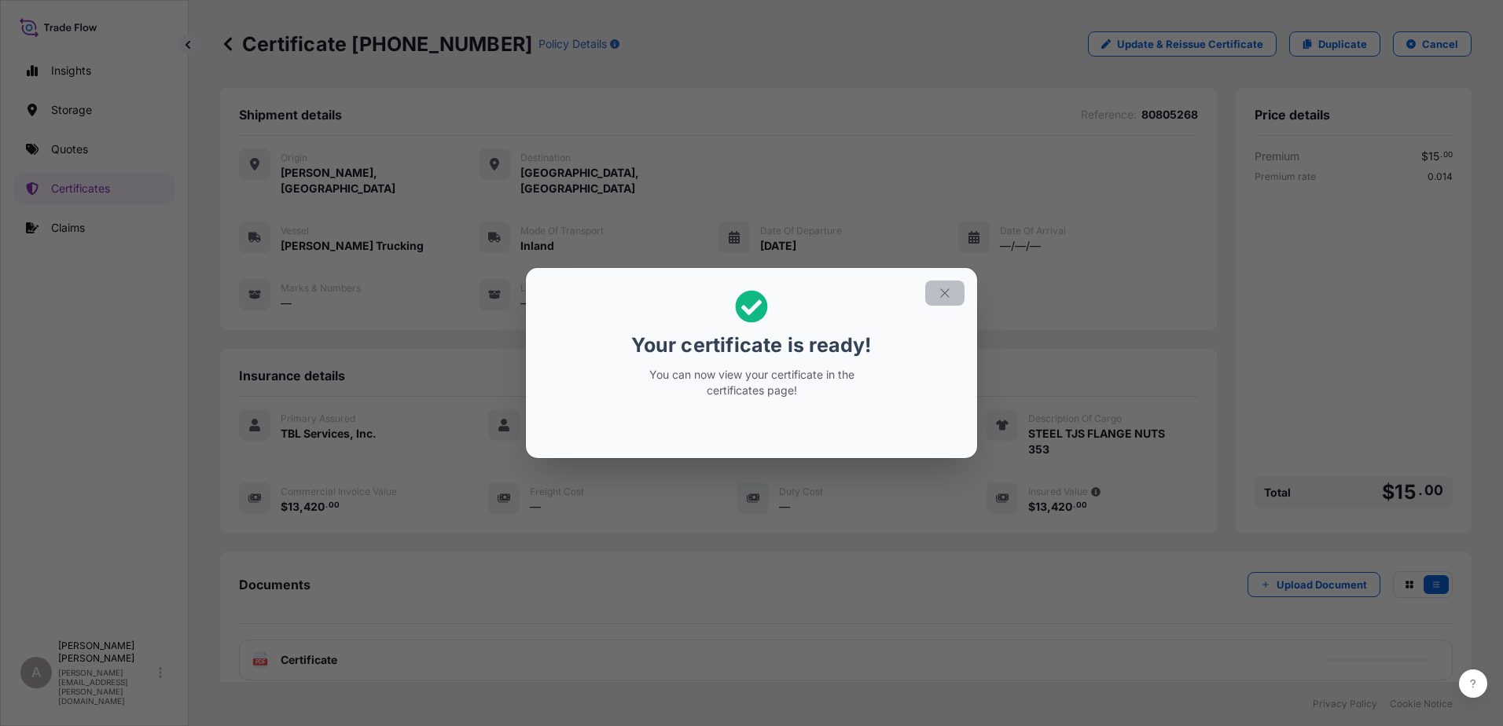
click at [951, 292] on icon "button" at bounding box center [945, 293] width 14 height 14
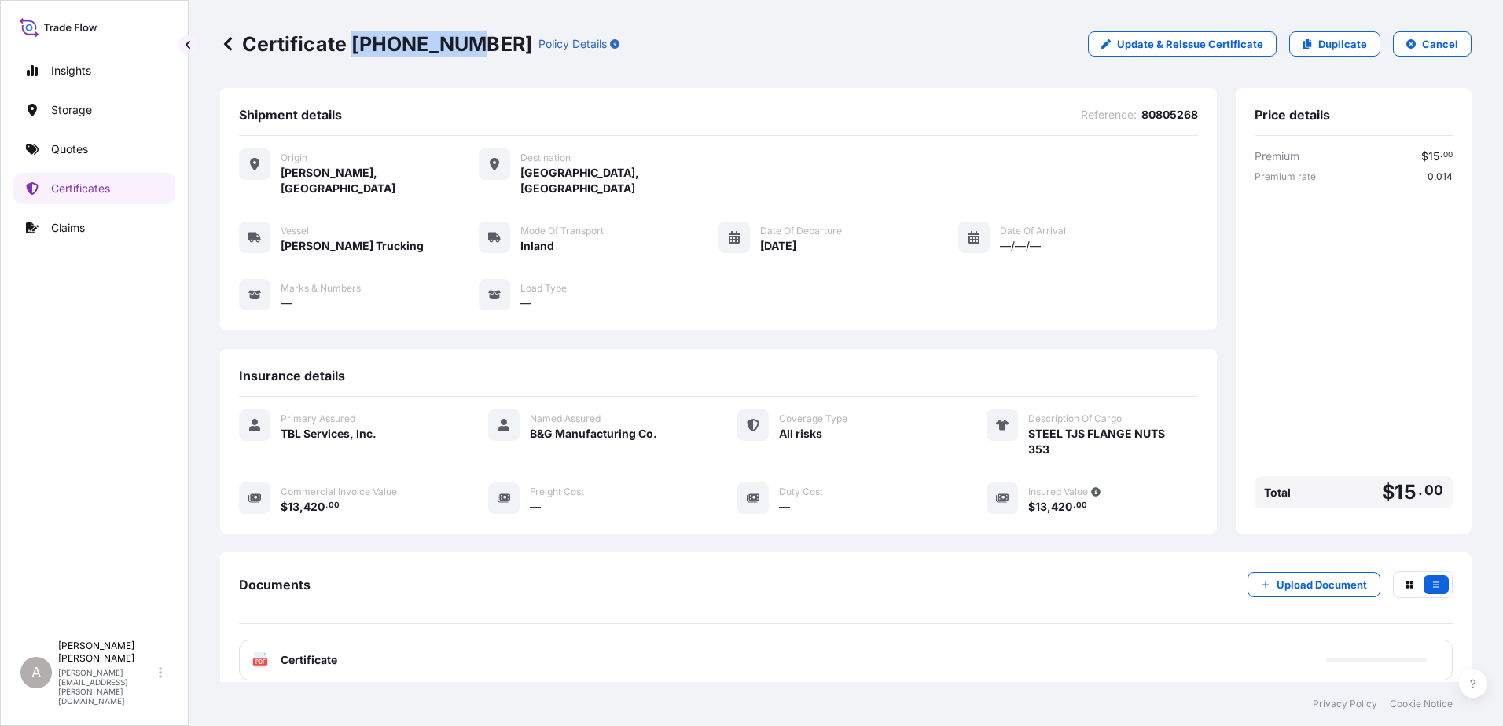
drag, startPoint x: 461, startPoint y: 42, endPoint x: 354, endPoint y: 42, distance: 106.9
click at [354, 42] on p "Certificate [PHONE_NUMBER]" at bounding box center [376, 43] width 312 height 25
copy p "[PHONE_NUMBER]"
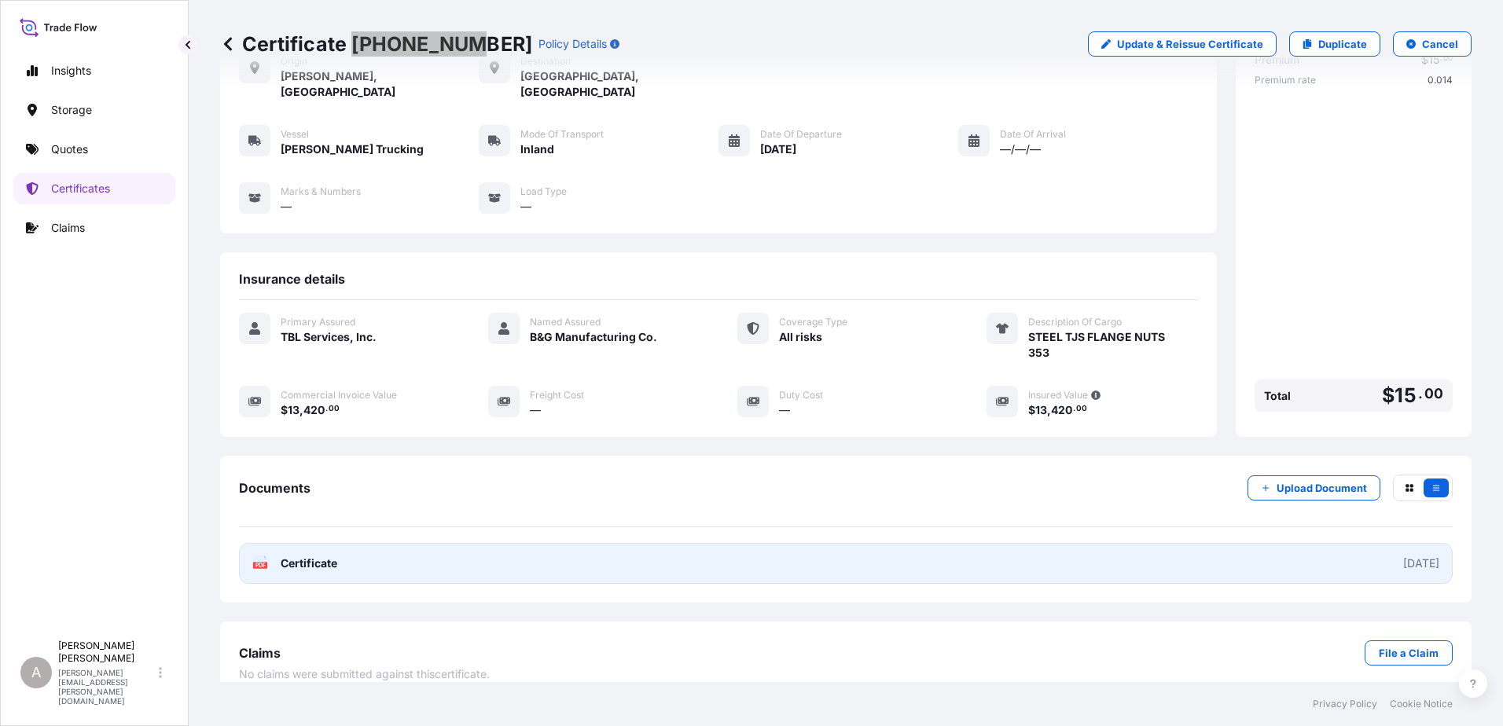
scroll to position [100, 0]
click at [809, 541] on link "PDF Certificate [DATE]" at bounding box center [846, 560] width 1214 height 41
